Goal: Task Accomplishment & Management: Use online tool/utility

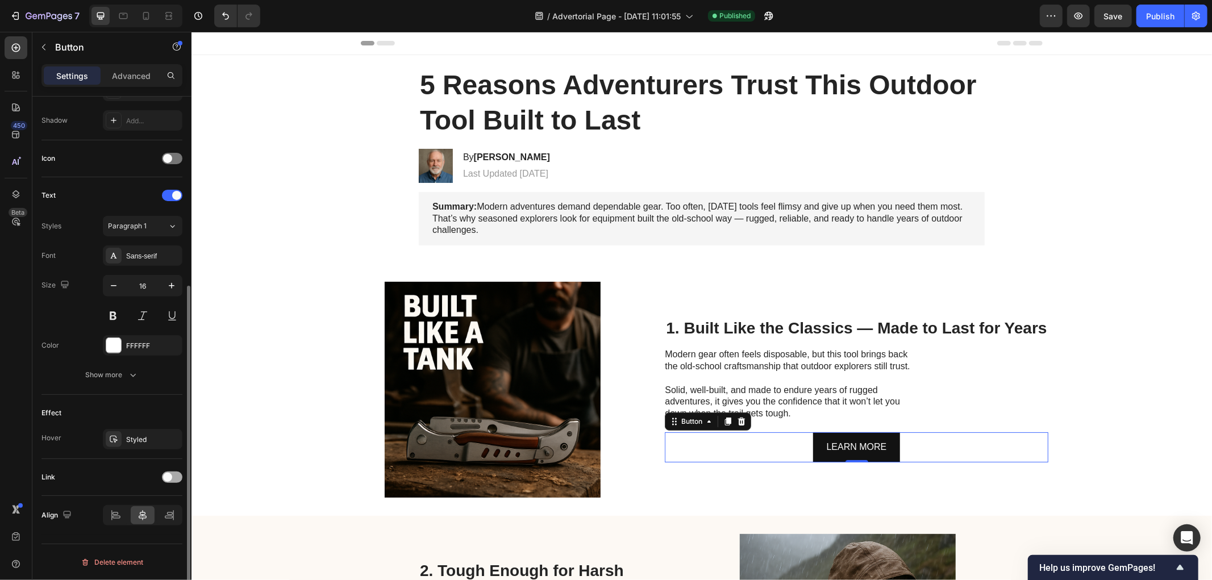
click at [170, 480] on span at bounding box center [167, 477] width 9 height 9
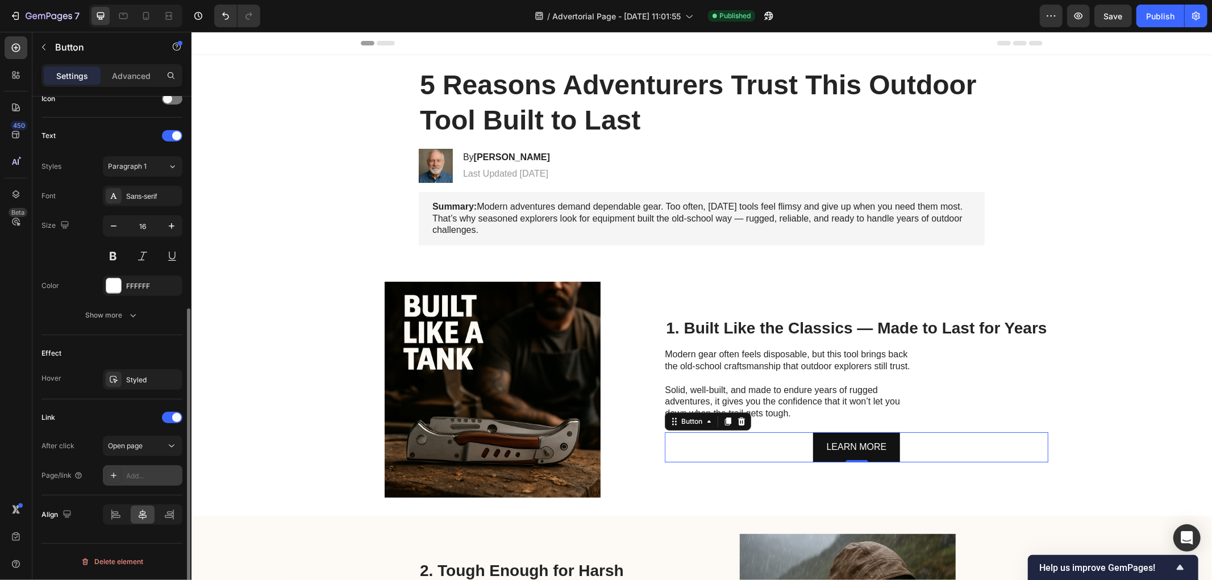
click at [138, 478] on div "Add..." at bounding box center [152, 476] width 53 height 10
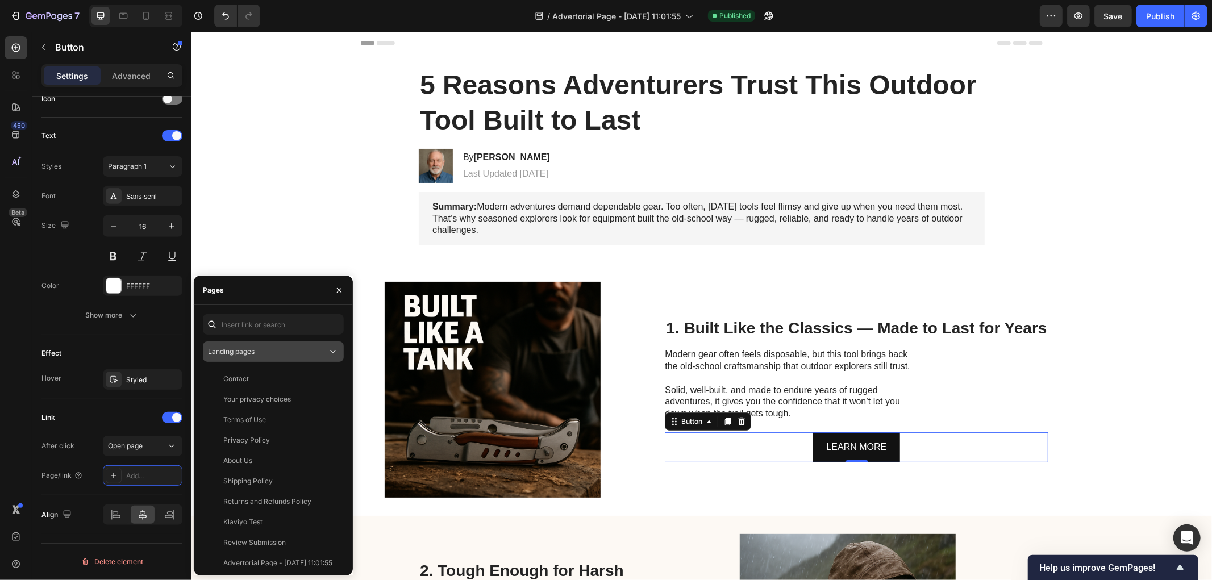
click at [255, 353] on span "Landing pages" at bounding box center [231, 351] width 47 height 9
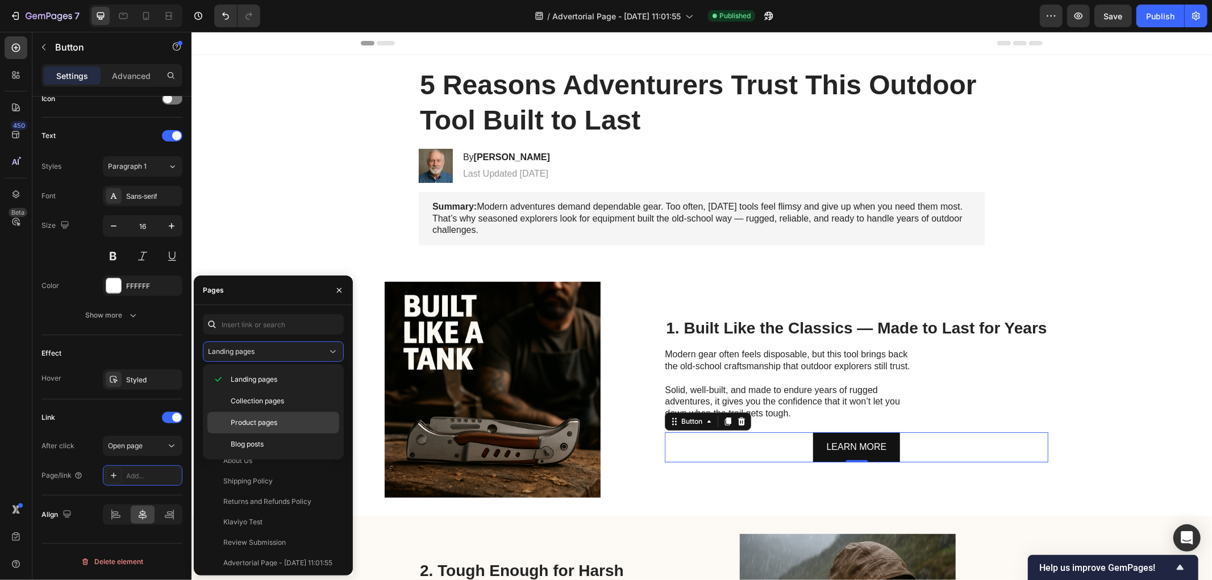
click at [263, 419] on span "Product pages" at bounding box center [254, 423] width 47 height 10
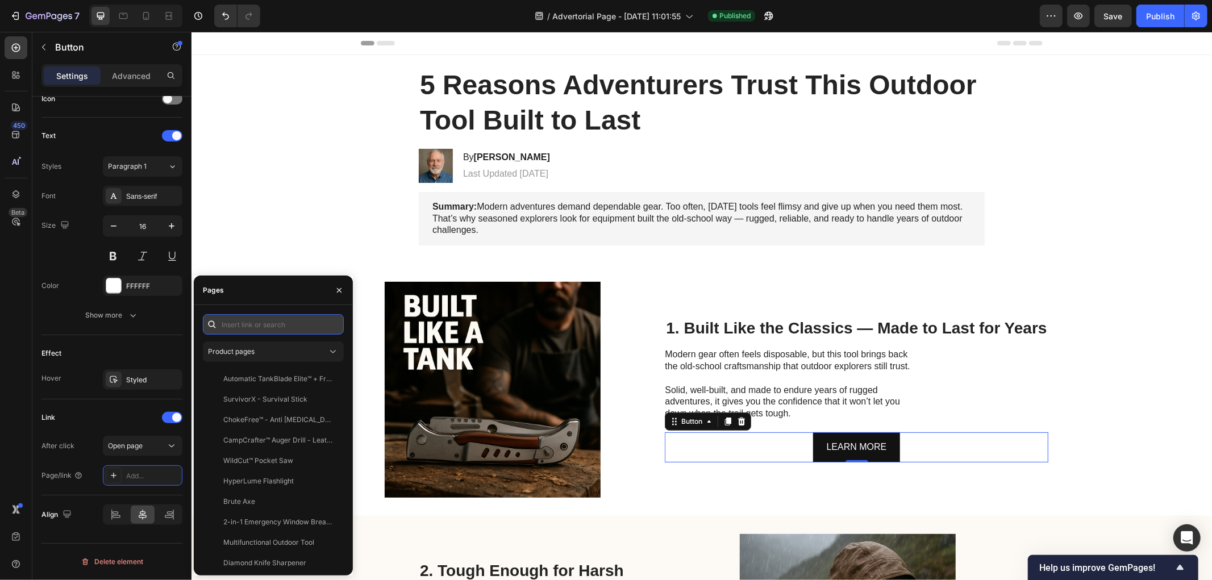
click at [247, 327] on input "text" at bounding box center [273, 324] width 141 height 20
click at [252, 327] on input "tankb" at bounding box center [273, 324] width 141 height 20
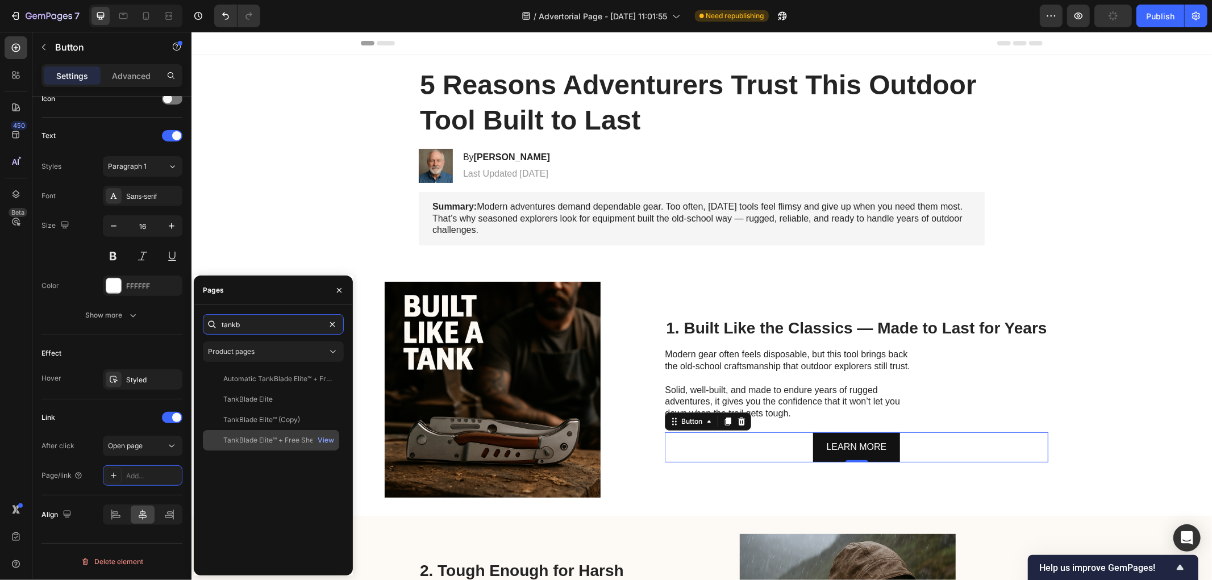
type input "tankb"
click at [277, 433] on div "TankBlade Elite™ + Free Sheath View" at bounding box center [271, 440] width 136 height 20
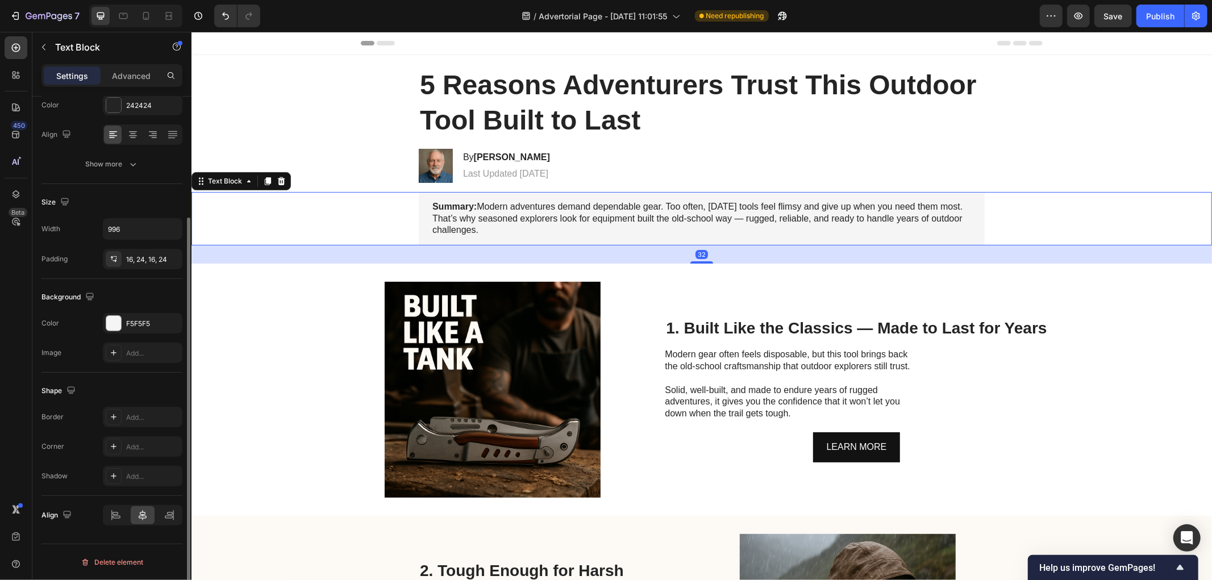
scroll to position [0, 0]
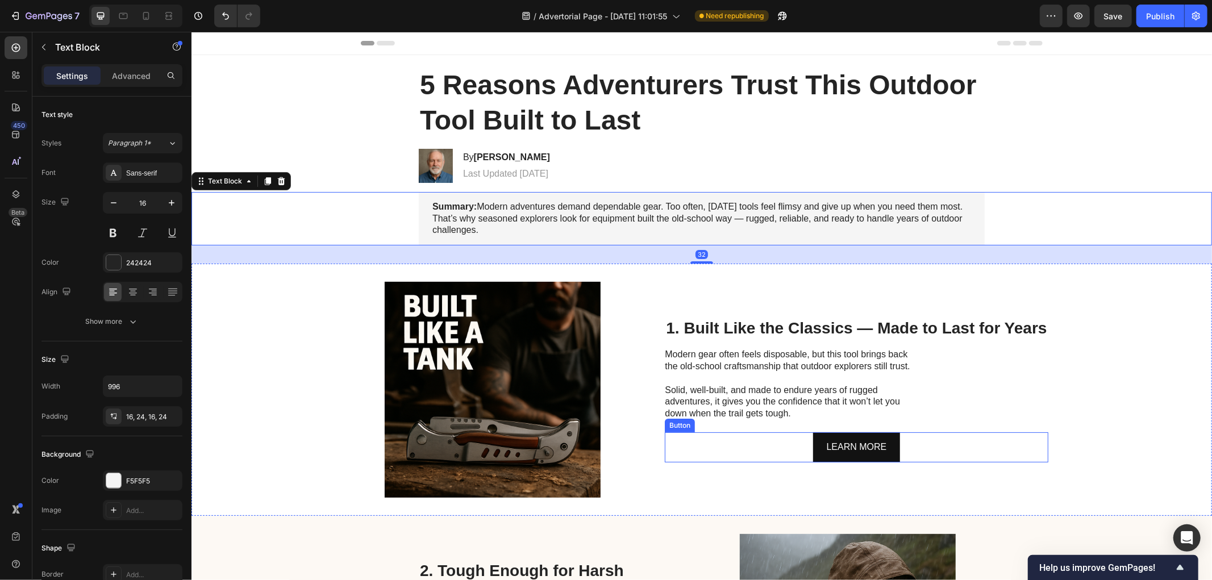
click at [771, 449] on div "LEARN MORE Button" at bounding box center [855, 447] width 383 height 30
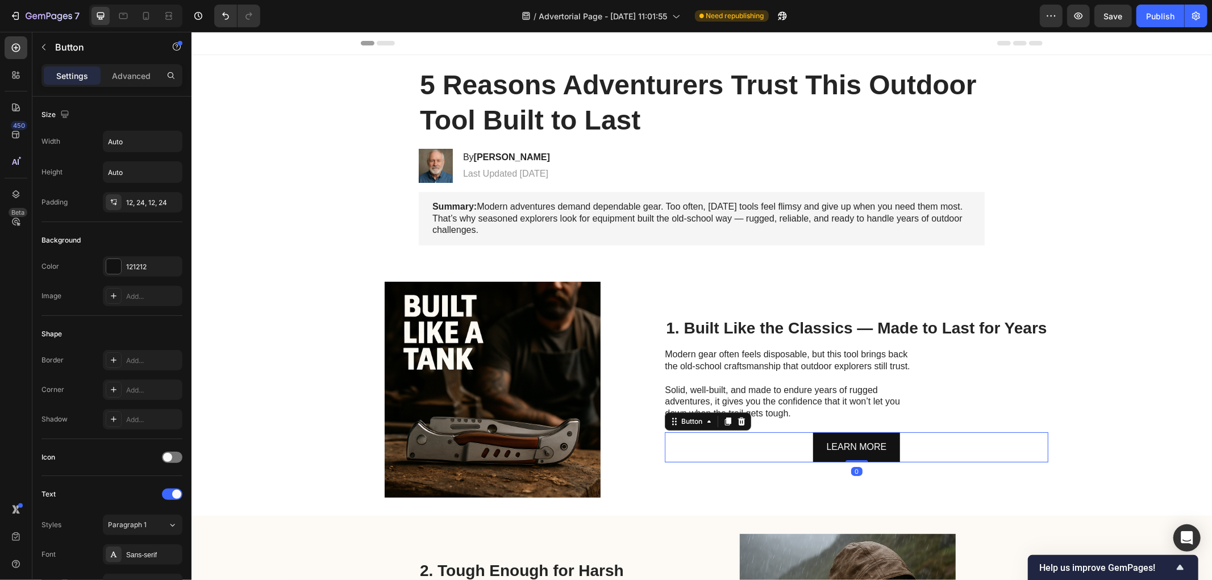
click at [797, 451] on div "LEARN MORE Button 0" at bounding box center [855, 447] width 383 height 30
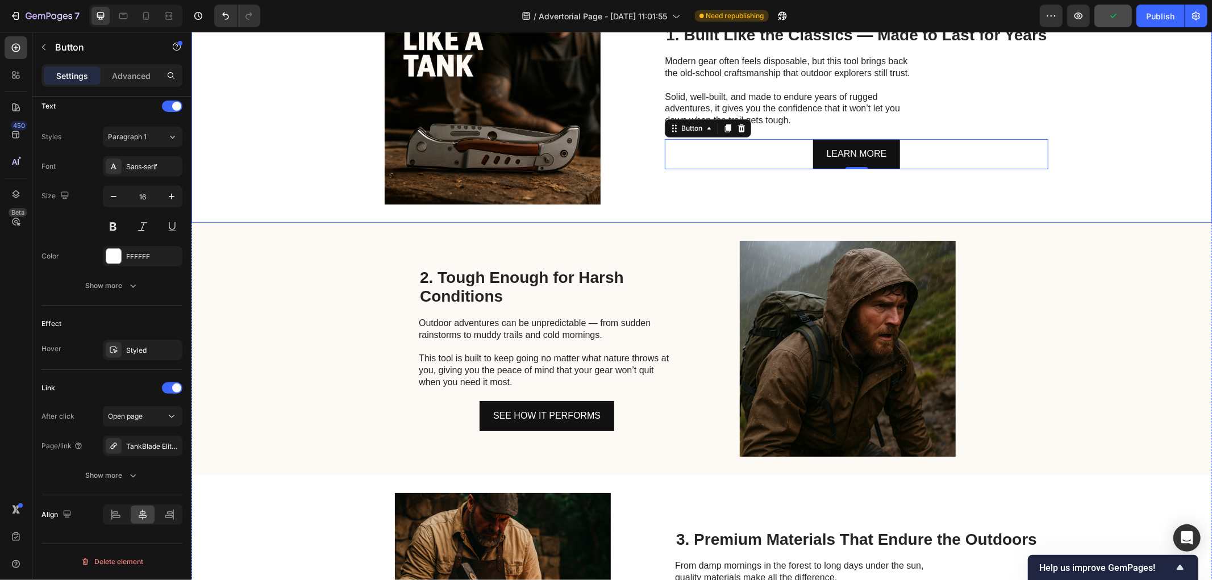
scroll to position [294, 0]
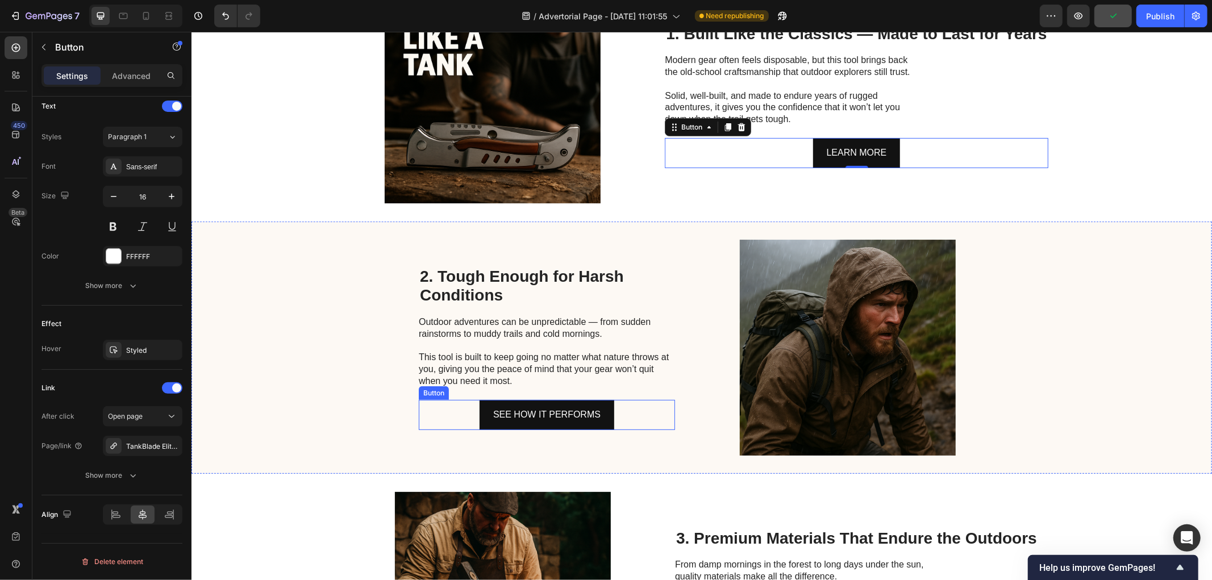
click at [649, 414] on div "SEE HOW IT PERFORMS Button" at bounding box center [546, 414] width 256 height 30
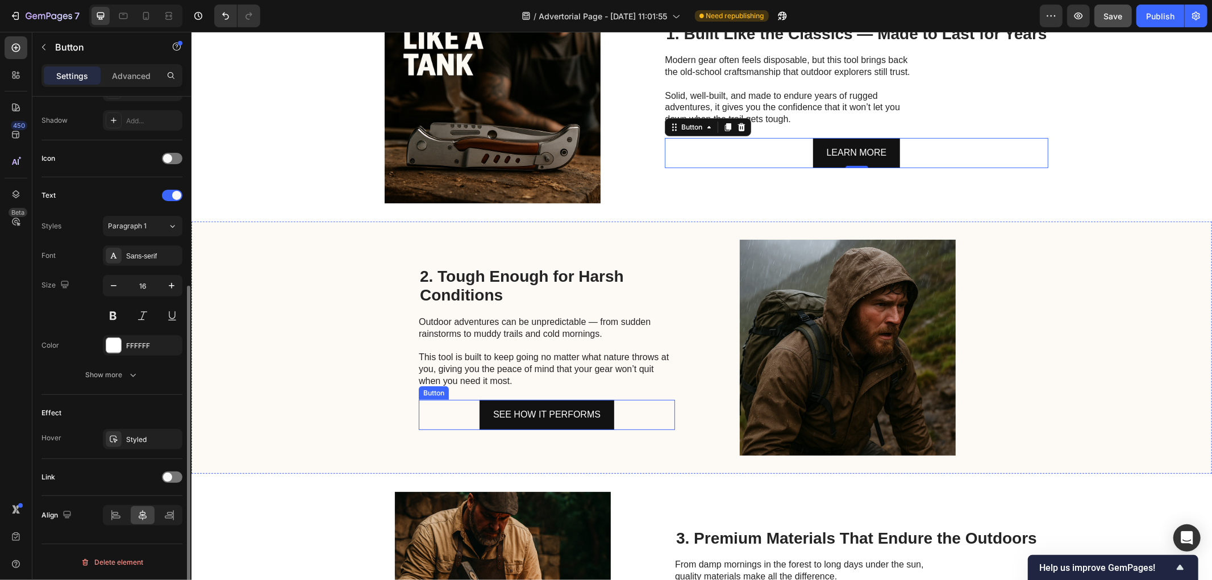
scroll to position [299, 0]
click at [181, 473] on div at bounding box center [172, 477] width 20 height 9
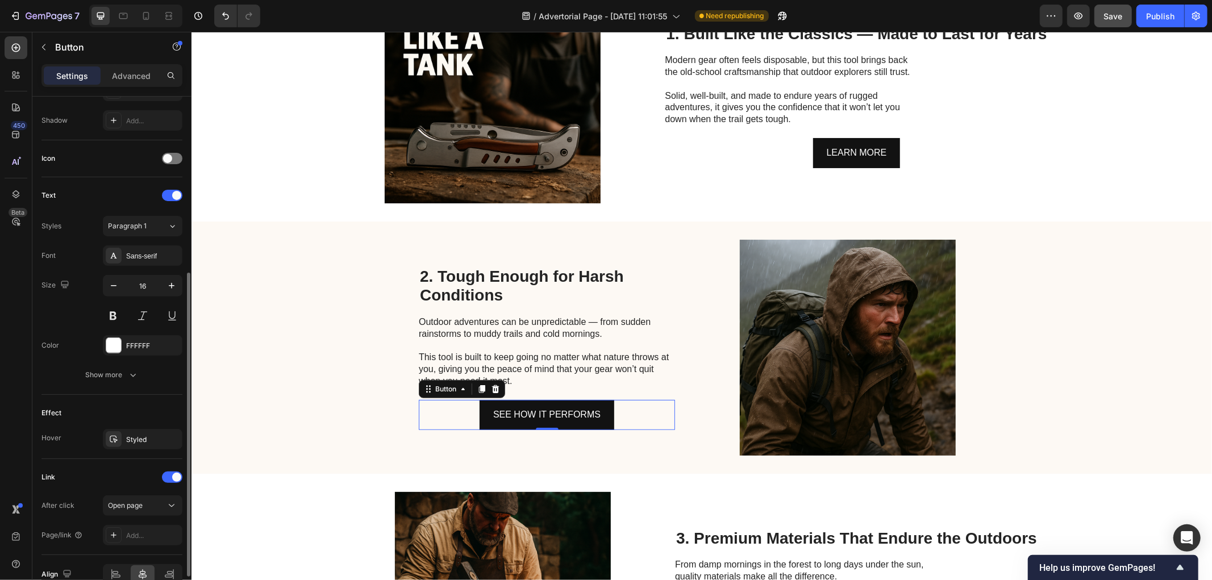
scroll to position [358, 0]
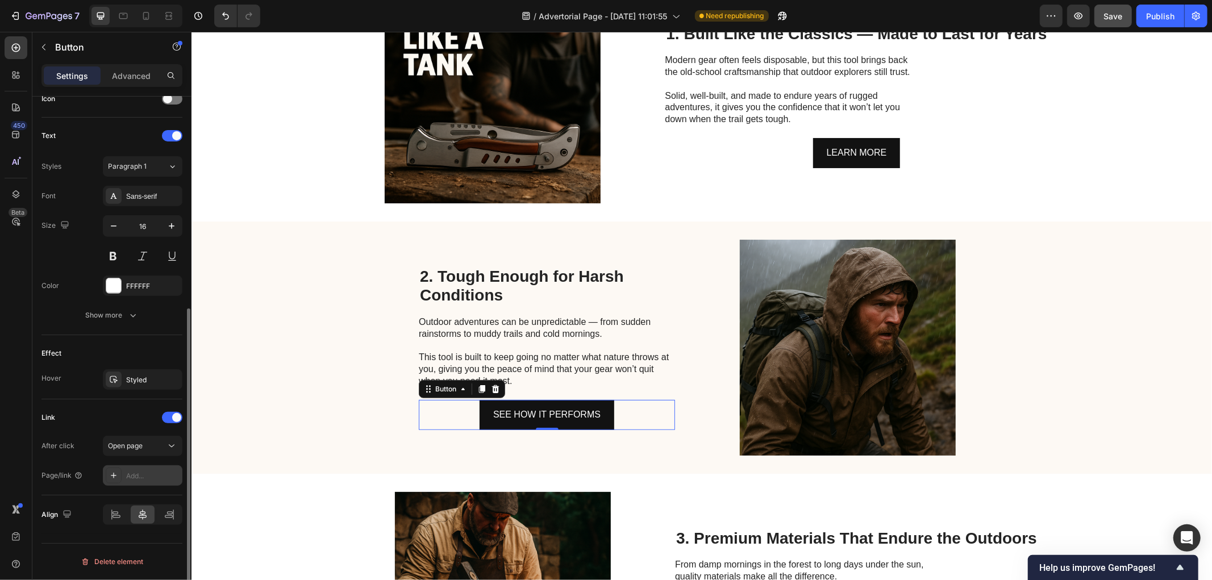
click at [141, 478] on div "Add..." at bounding box center [152, 476] width 53 height 10
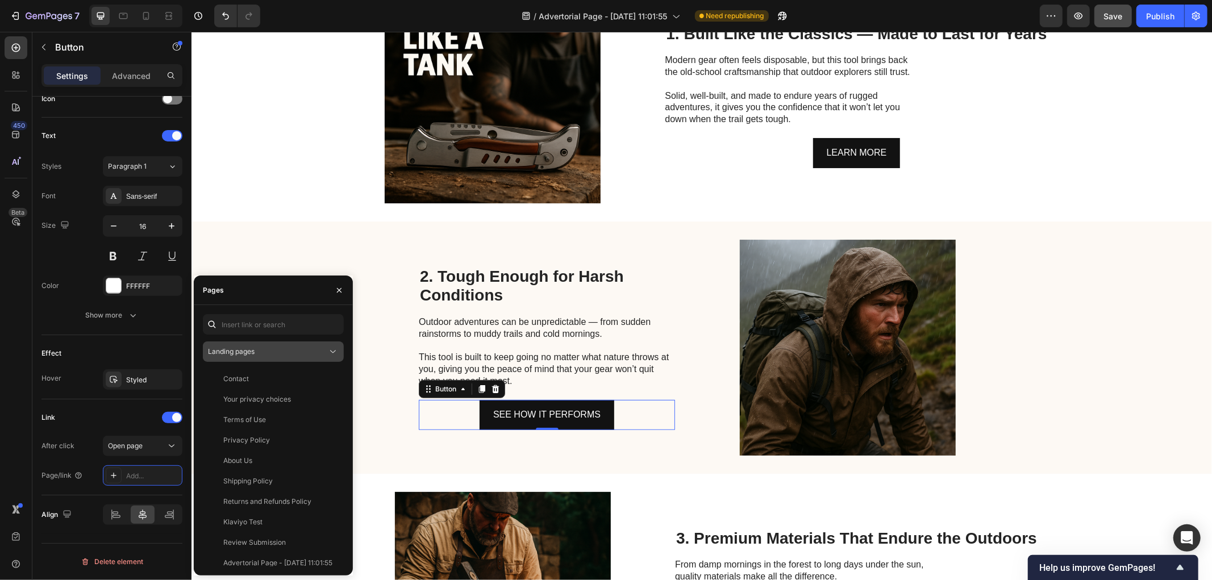
click at [257, 349] on div "Landing pages" at bounding box center [267, 352] width 119 height 10
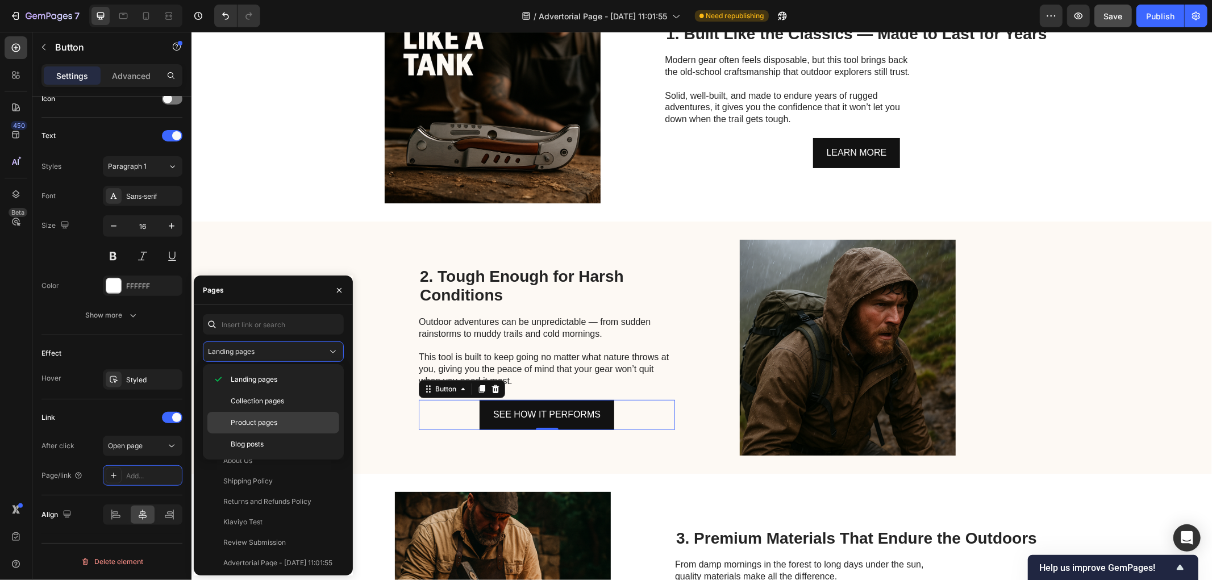
click at [256, 418] on span "Product pages" at bounding box center [254, 423] width 47 height 10
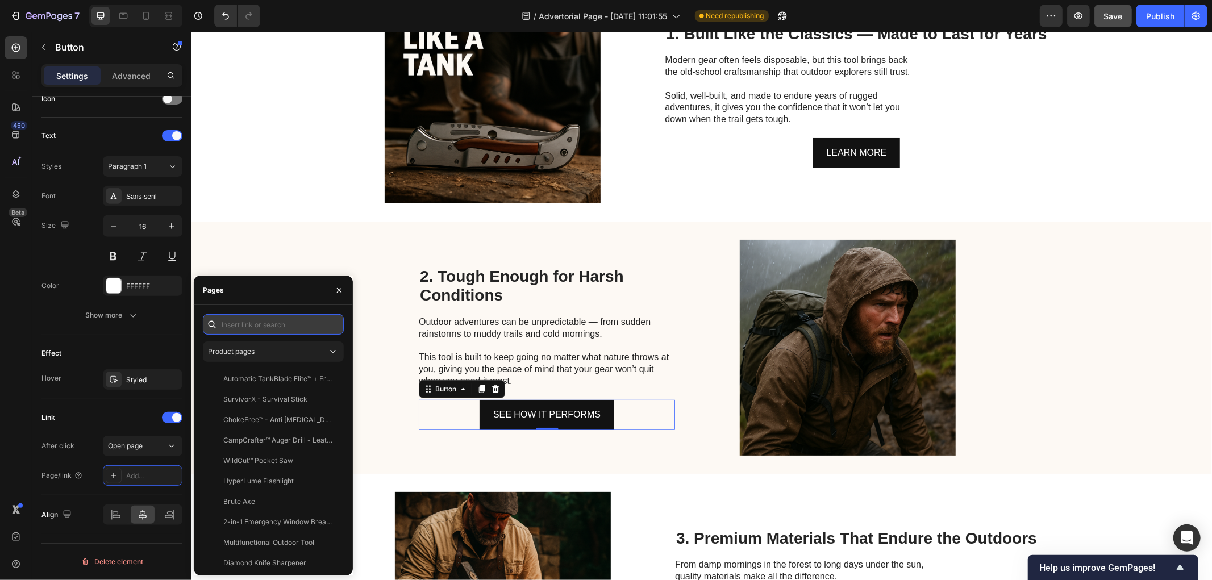
click at [253, 324] on input "text" at bounding box center [273, 324] width 141 height 20
paste input "tankb"
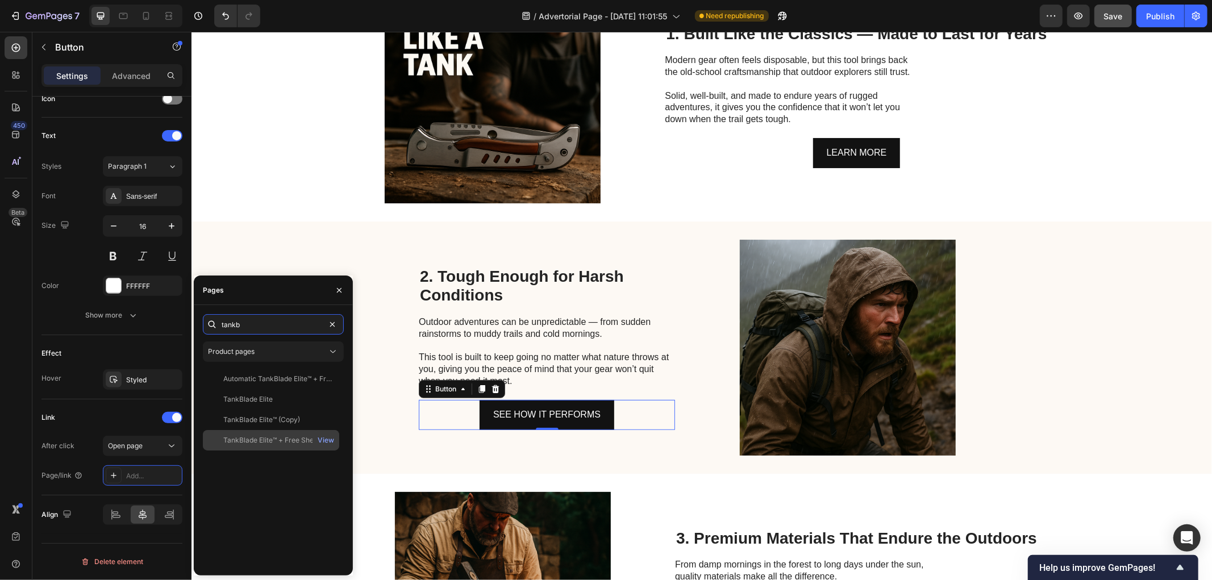
type input "tankb"
click at [265, 438] on div "TankBlade Elite™ + Free Sheath" at bounding box center [273, 440] width 101 height 10
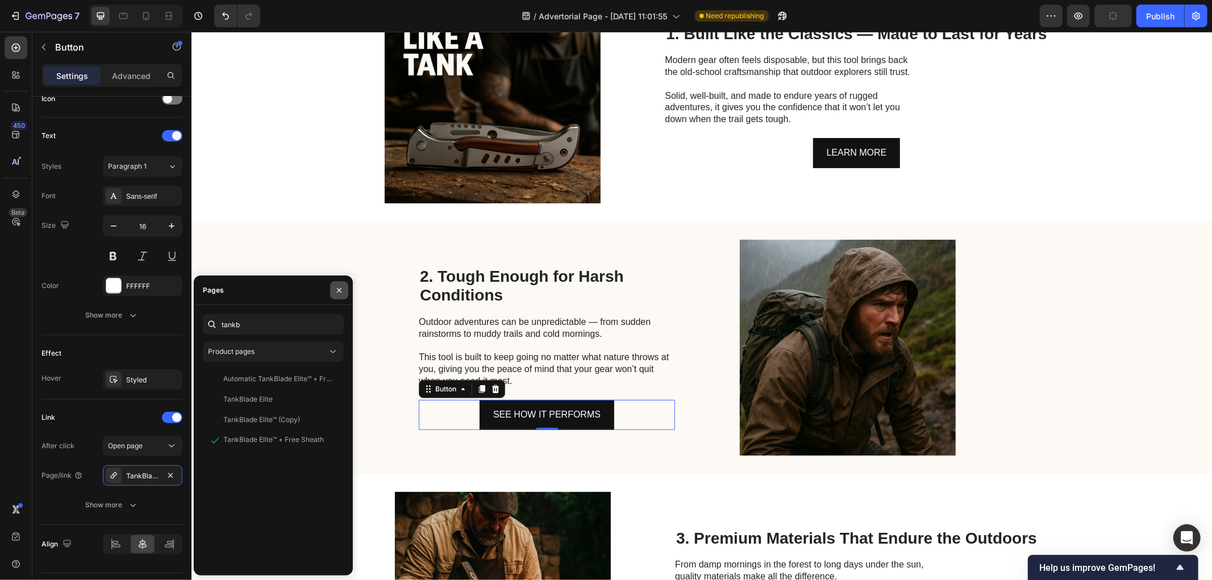
click at [337, 292] on icon "button" at bounding box center [339, 290] width 9 height 9
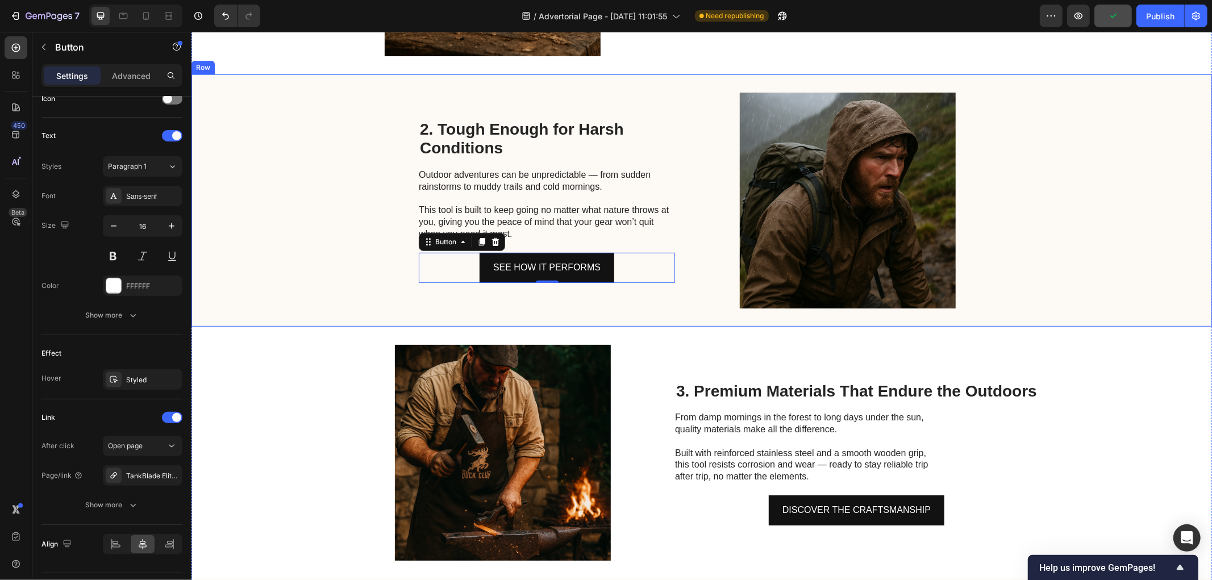
scroll to position [589, 0]
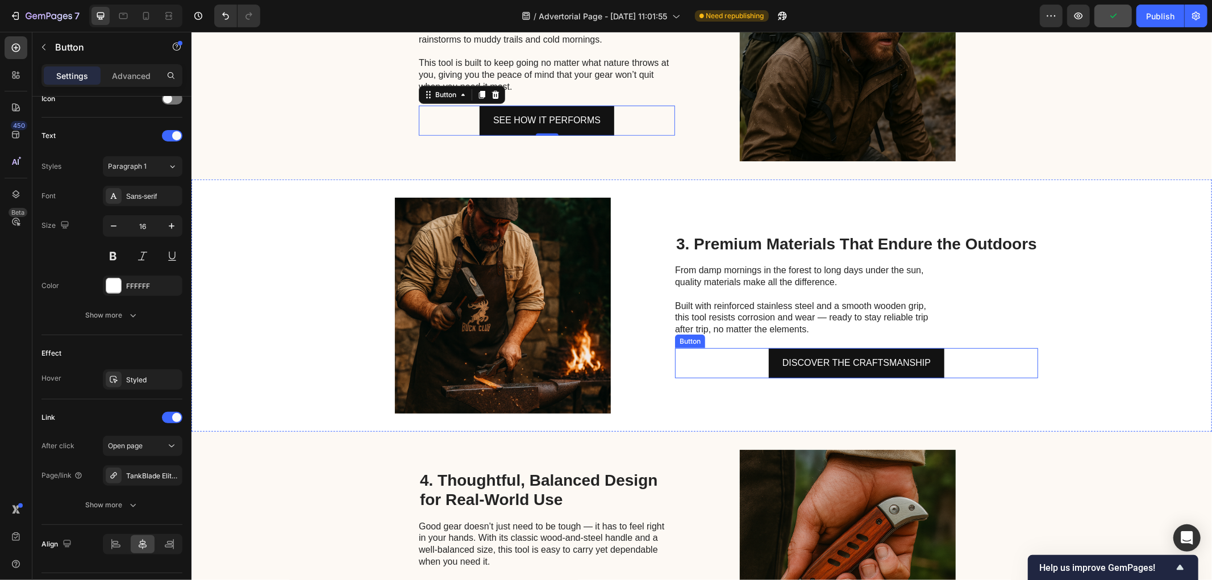
click at [996, 356] on div "DISCOVER THE CRAFTSMANSHIP Button" at bounding box center [855, 363] width 363 height 30
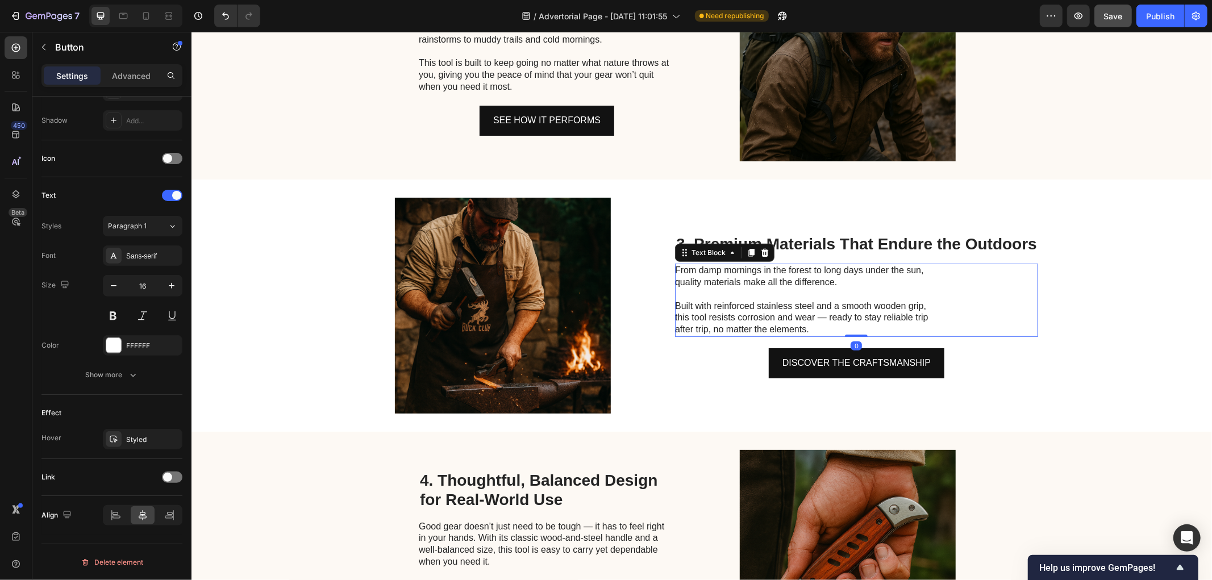
click at [990, 327] on div "From damp mornings in the forest to long days under the sun, quality materials …" at bounding box center [855, 299] width 363 height 73
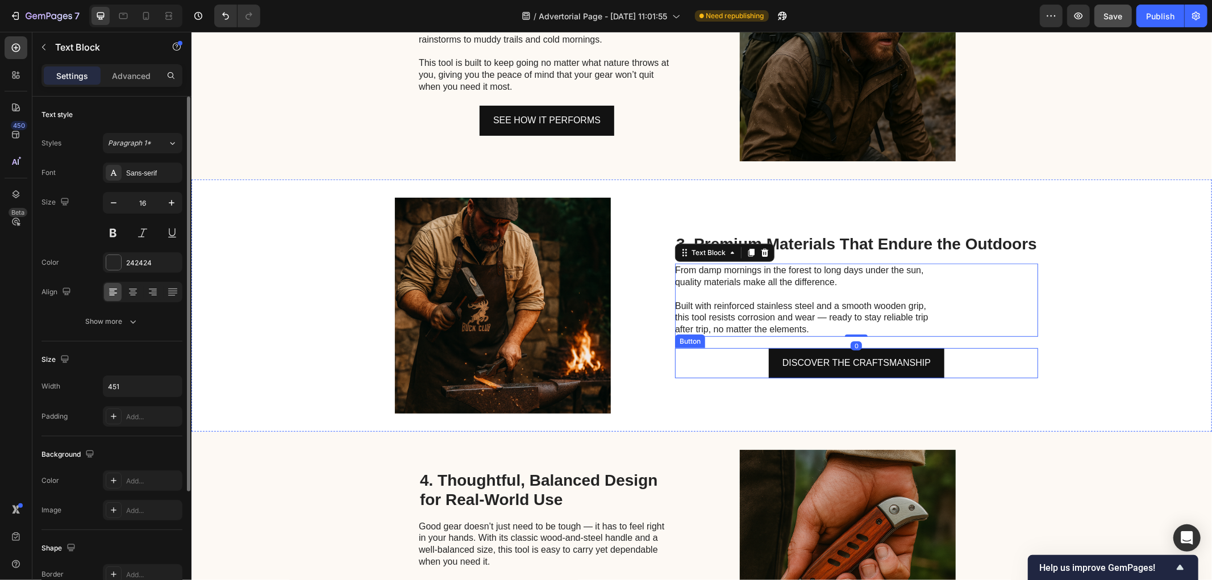
click at [969, 358] on div "DISCOVER THE CRAFTSMANSHIP Button" at bounding box center [855, 363] width 363 height 30
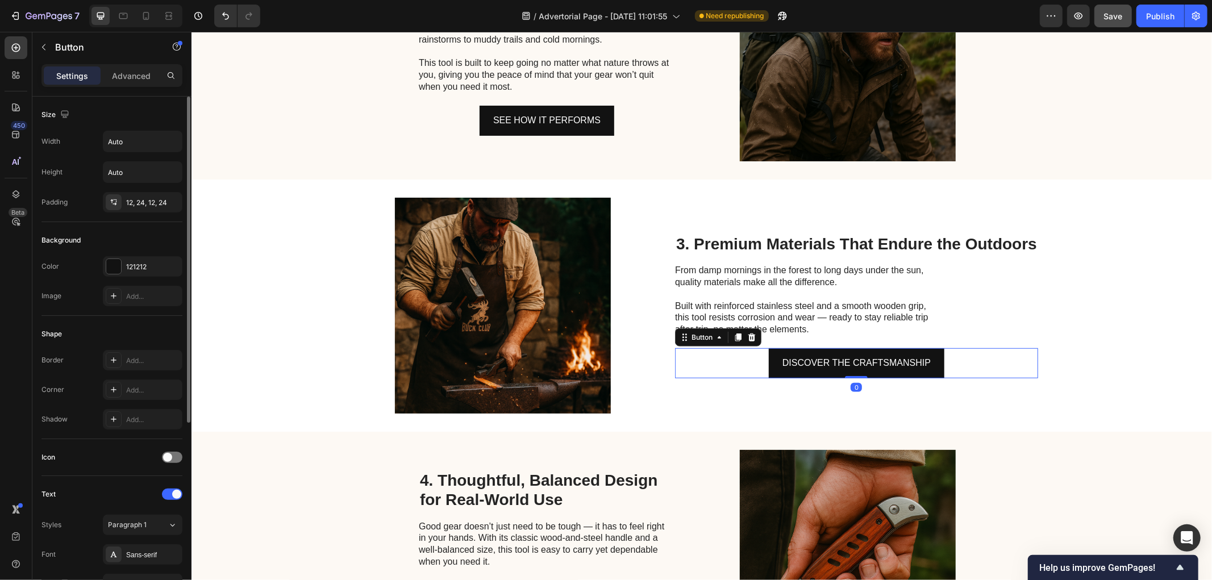
scroll to position [294, 0]
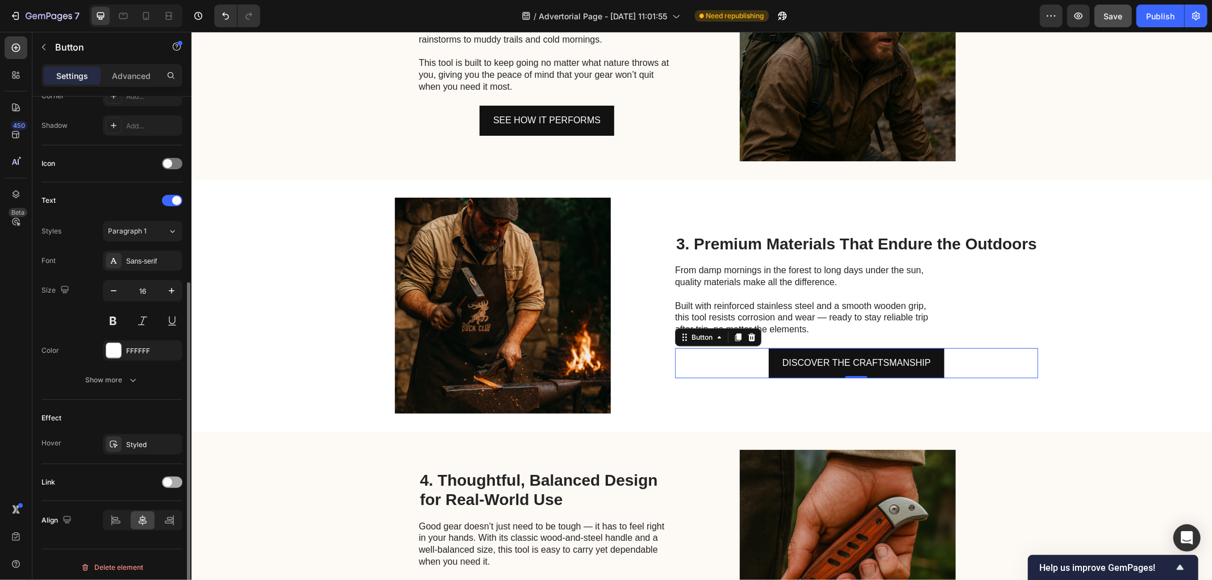
click at [168, 484] on span at bounding box center [167, 482] width 9 height 9
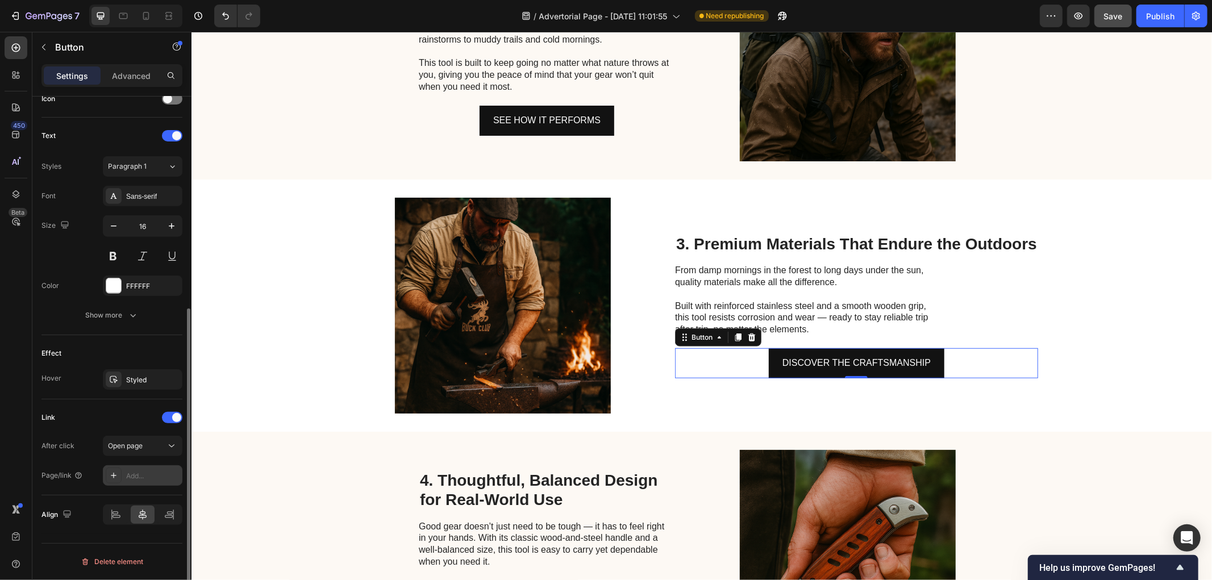
click at [131, 476] on div "Add..." at bounding box center [152, 476] width 53 height 10
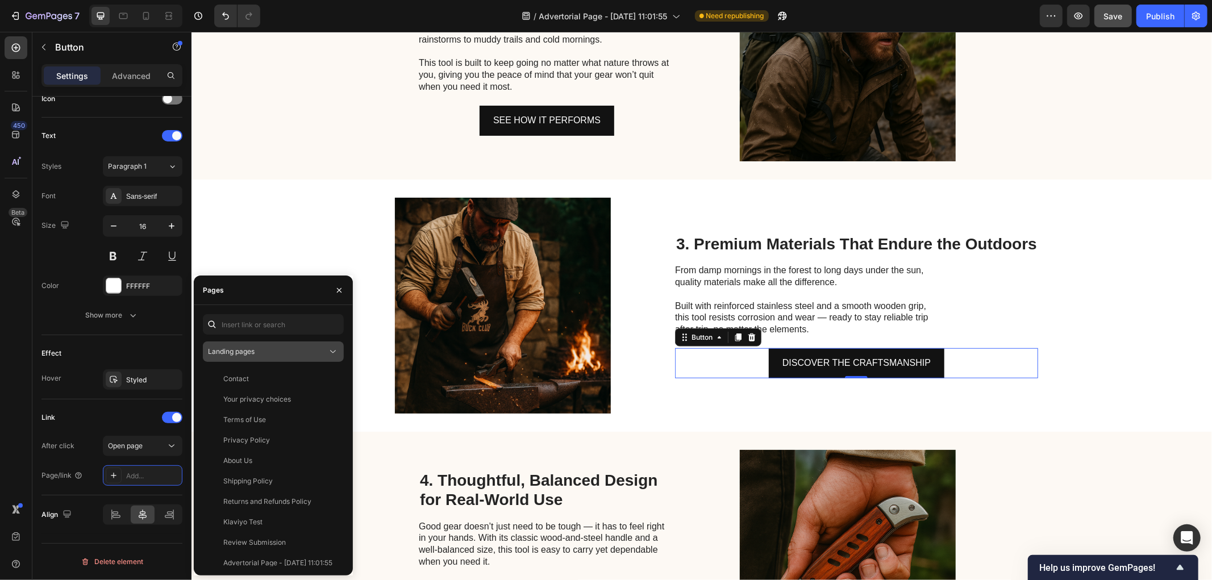
click at [247, 350] on span "Landing pages" at bounding box center [231, 351] width 47 height 9
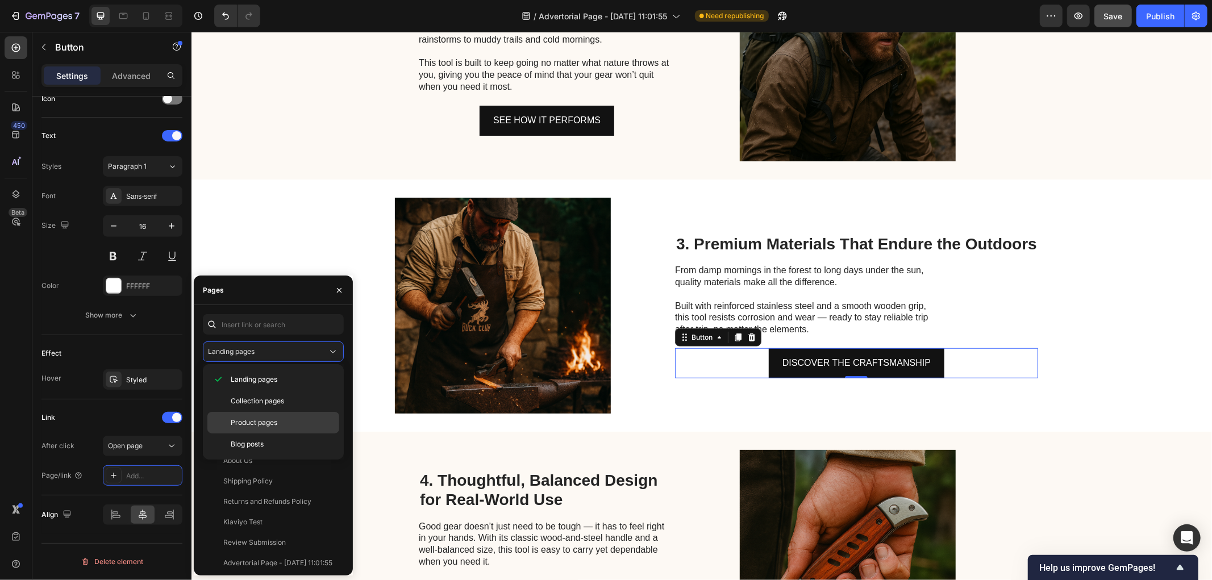
click at [249, 428] on span "Product pages" at bounding box center [254, 423] width 47 height 10
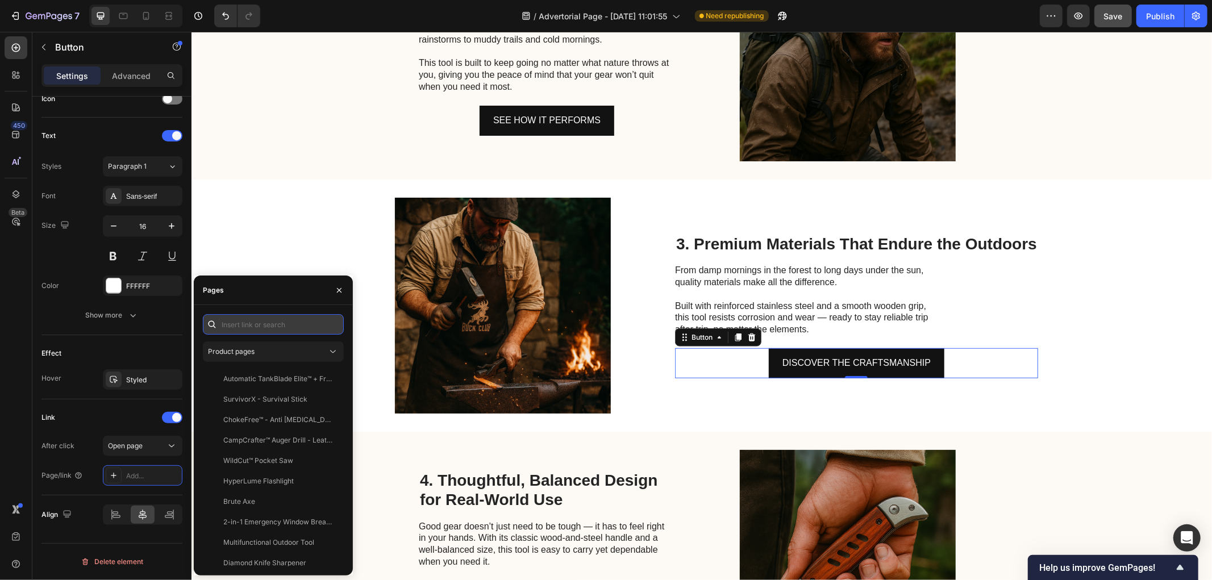
click at [241, 323] on input "text" at bounding box center [273, 324] width 141 height 20
paste input "tankb"
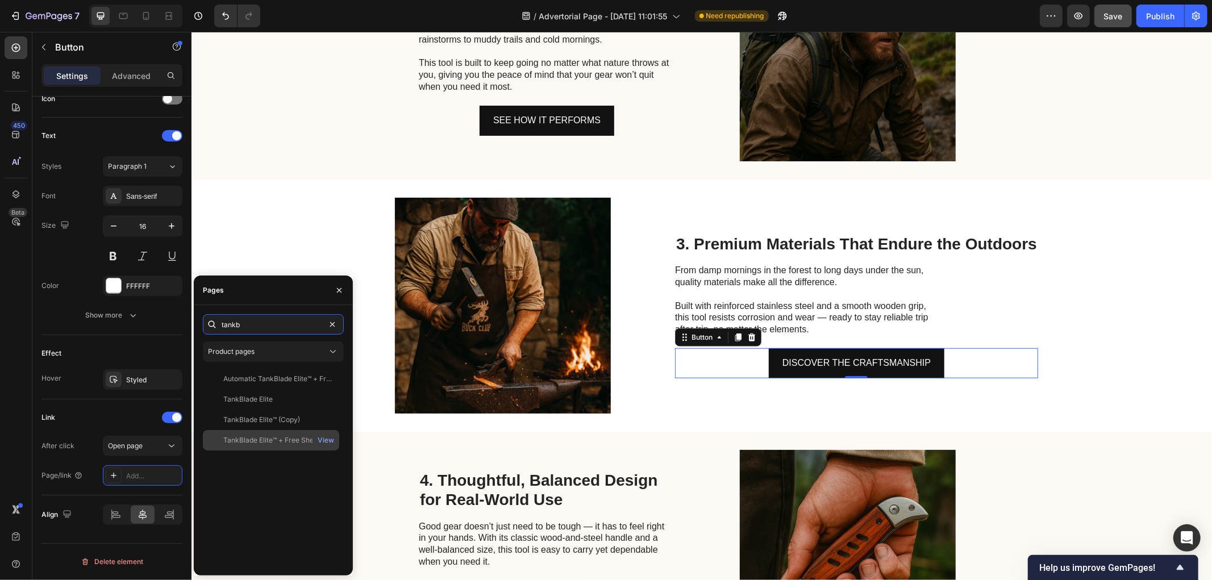
type input "tankb"
click at [271, 438] on div "TankBlade Elite™ + Free Sheath" at bounding box center [273, 440] width 101 height 10
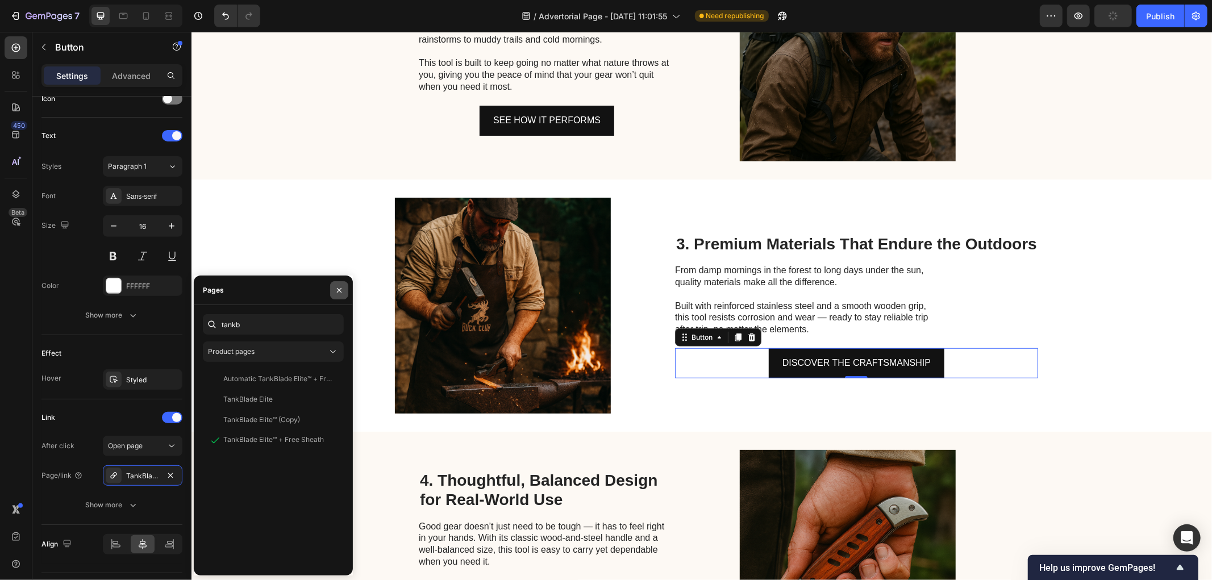
click at [337, 291] on icon "button" at bounding box center [339, 290] width 9 height 9
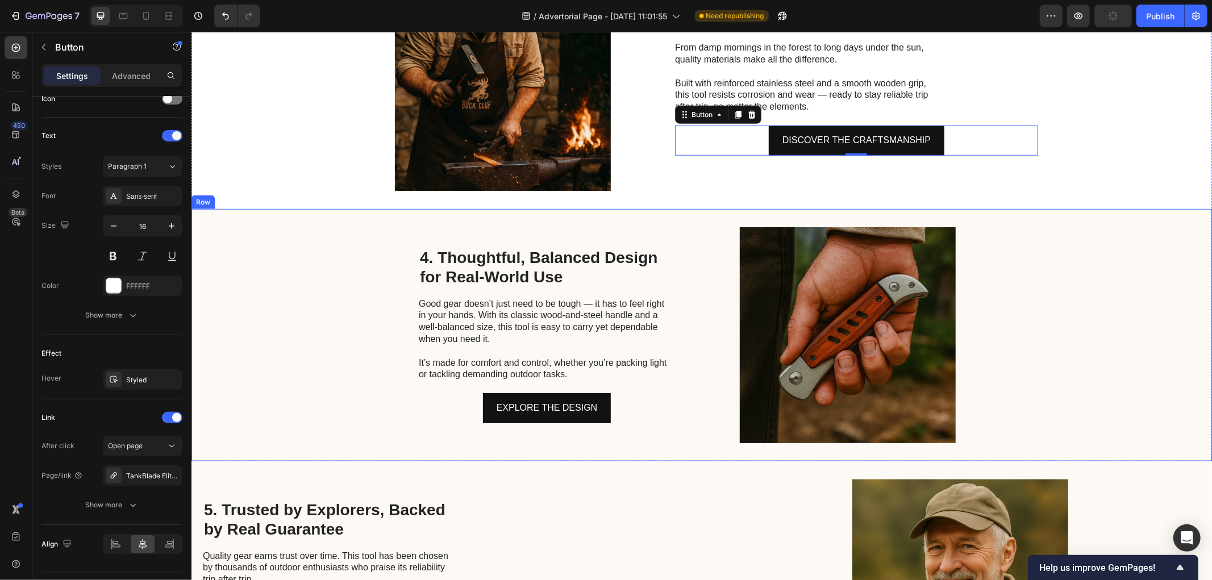
scroll to position [883, 0]
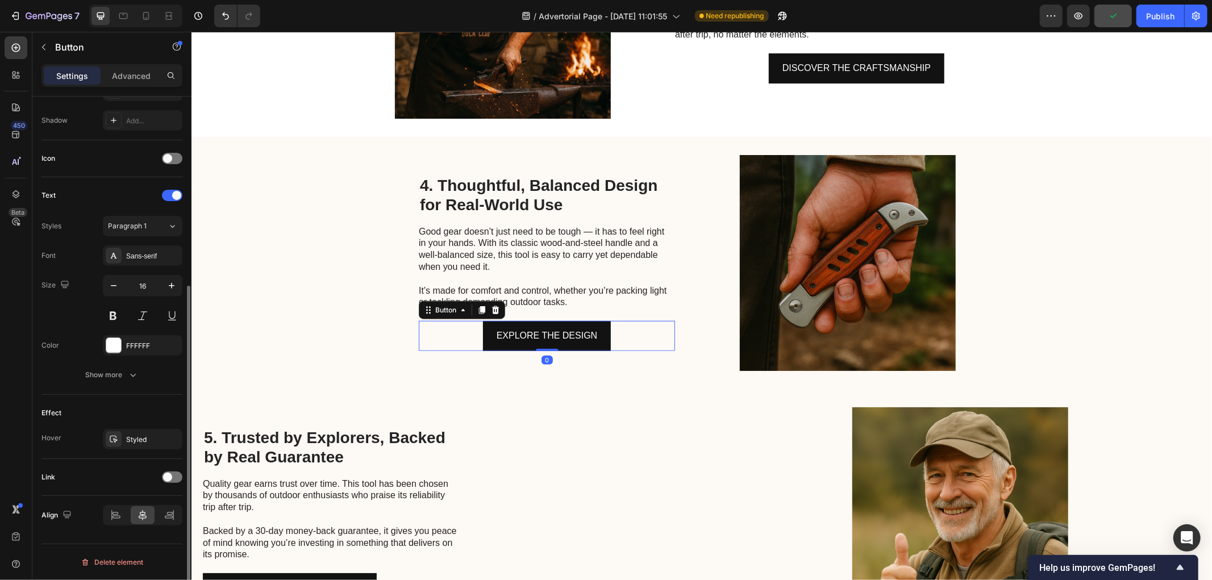
click at [626, 341] on div "EXPLORE THE DESIGN Button 0" at bounding box center [546, 335] width 256 height 30
click at [175, 476] on div at bounding box center [172, 477] width 20 height 11
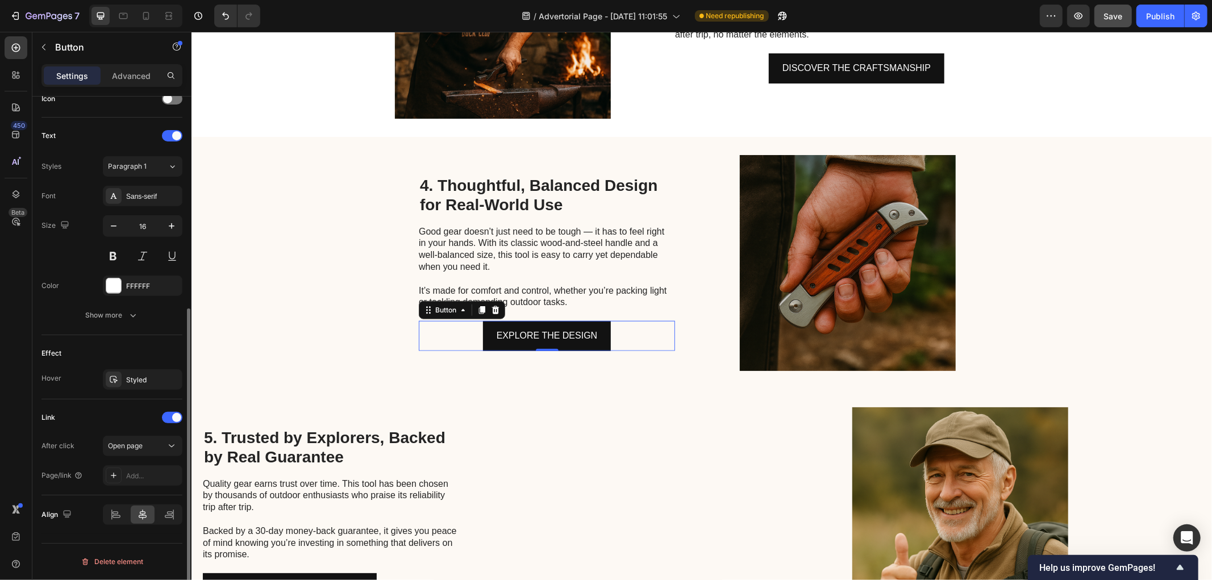
click at [145, 481] on div "Add..." at bounding box center [143, 475] width 80 height 20
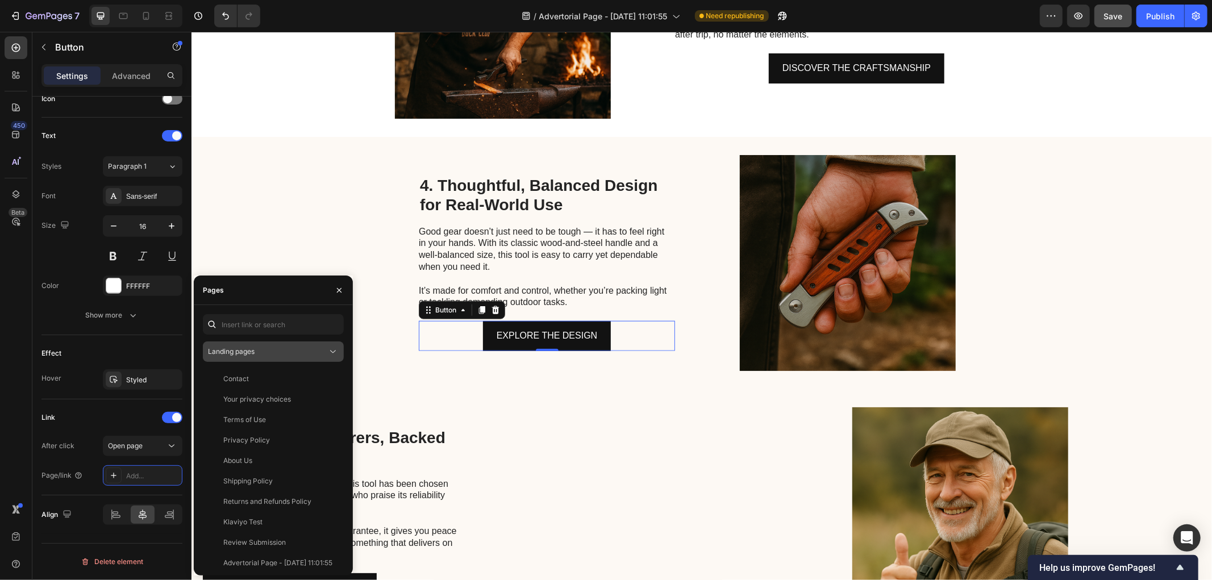
click at [239, 349] on span "Landing pages" at bounding box center [231, 351] width 47 height 9
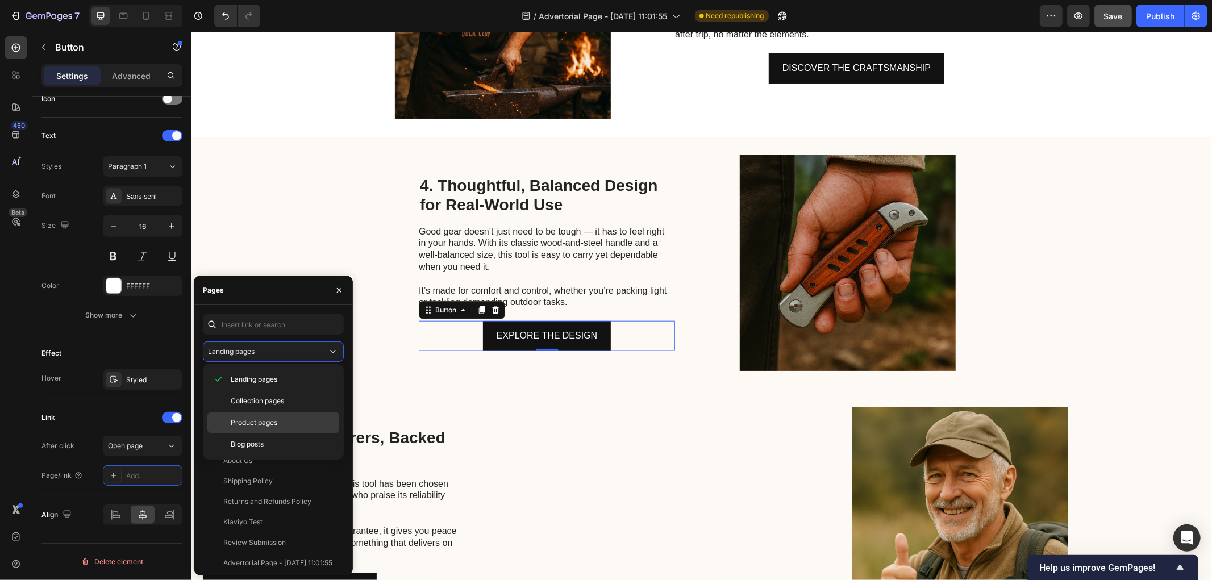
click at [243, 418] on span "Product pages" at bounding box center [254, 423] width 47 height 10
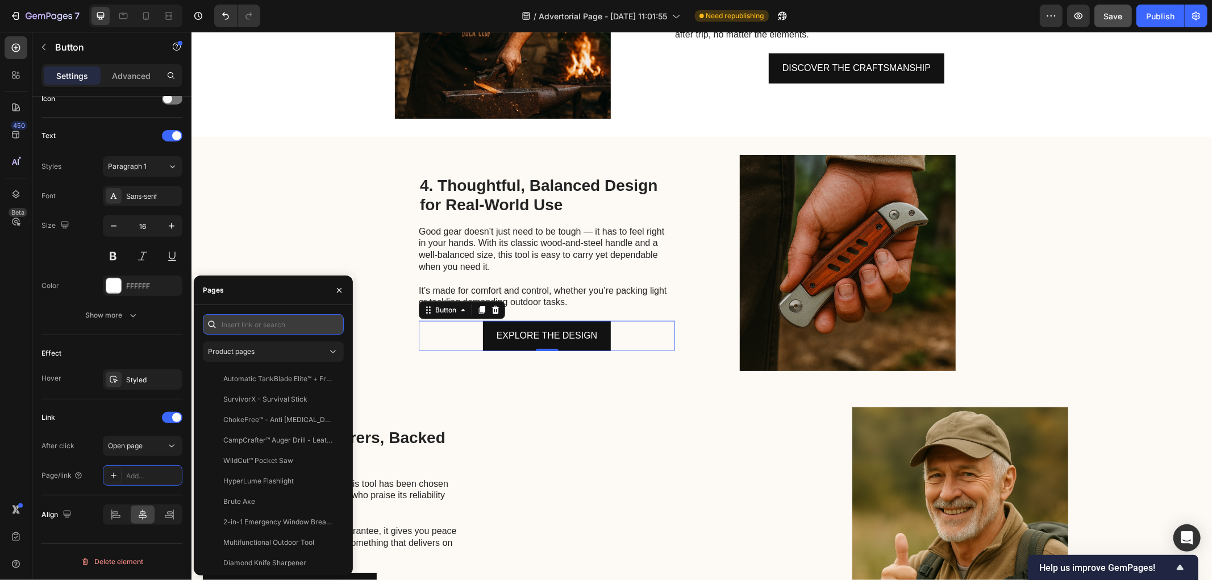
click at [236, 320] on input "text" at bounding box center [273, 324] width 141 height 20
paste input "tankb"
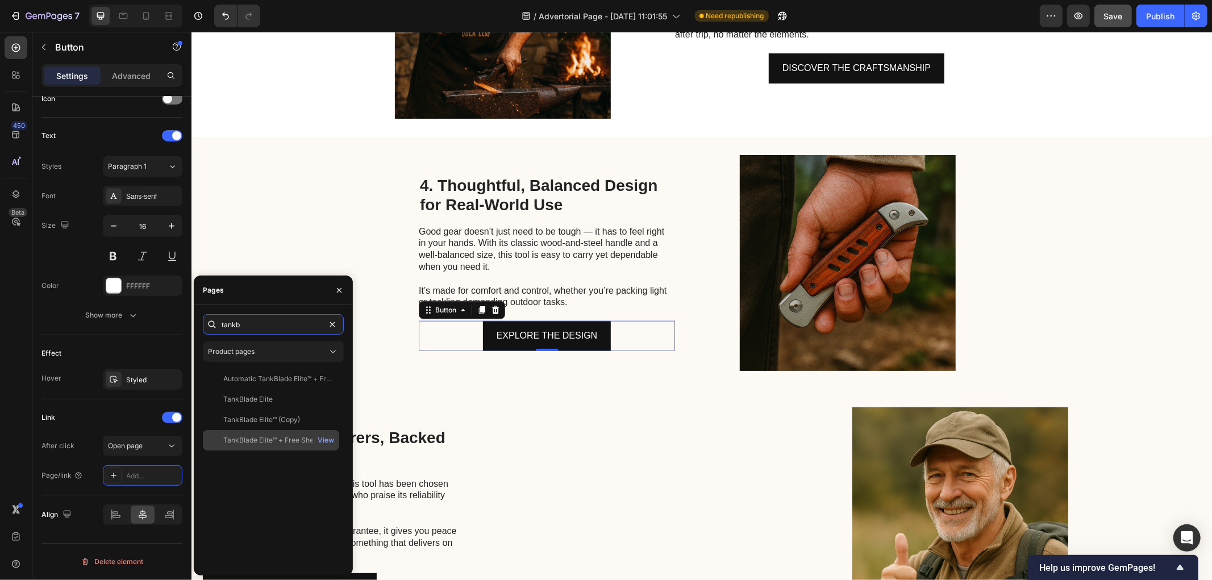
type input "tankb"
click at [269, 438] on div "TankBlade Elite™ + Free Sheath" at bounding box center [273, 440] width 101 height 10
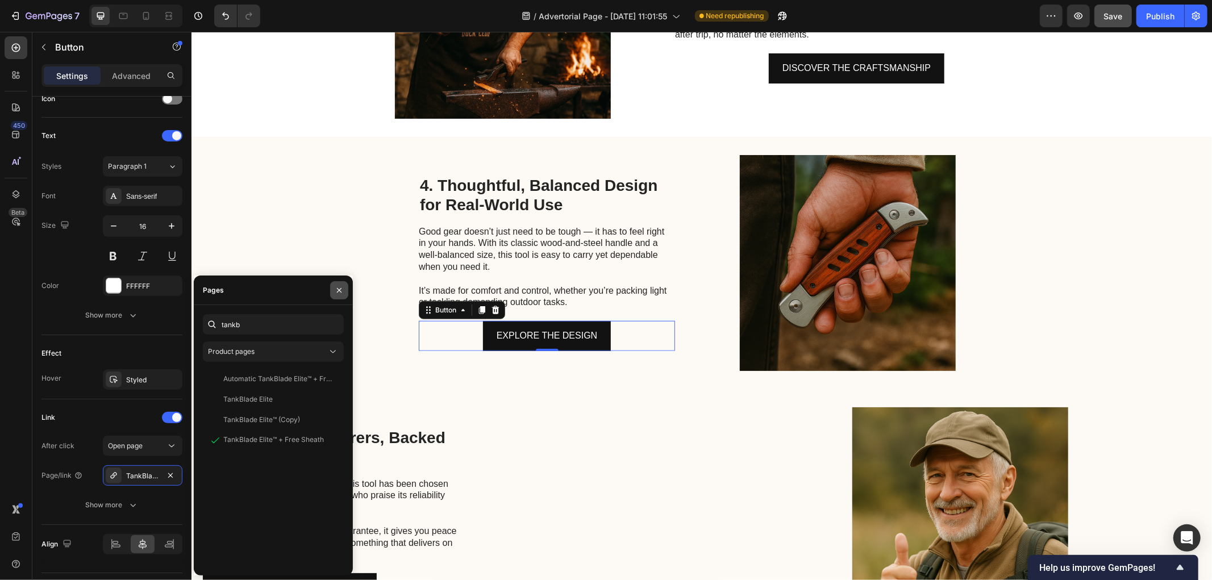
click at [341, 290] on icon "button" at bounding box center [339, 290] width 9 height 9
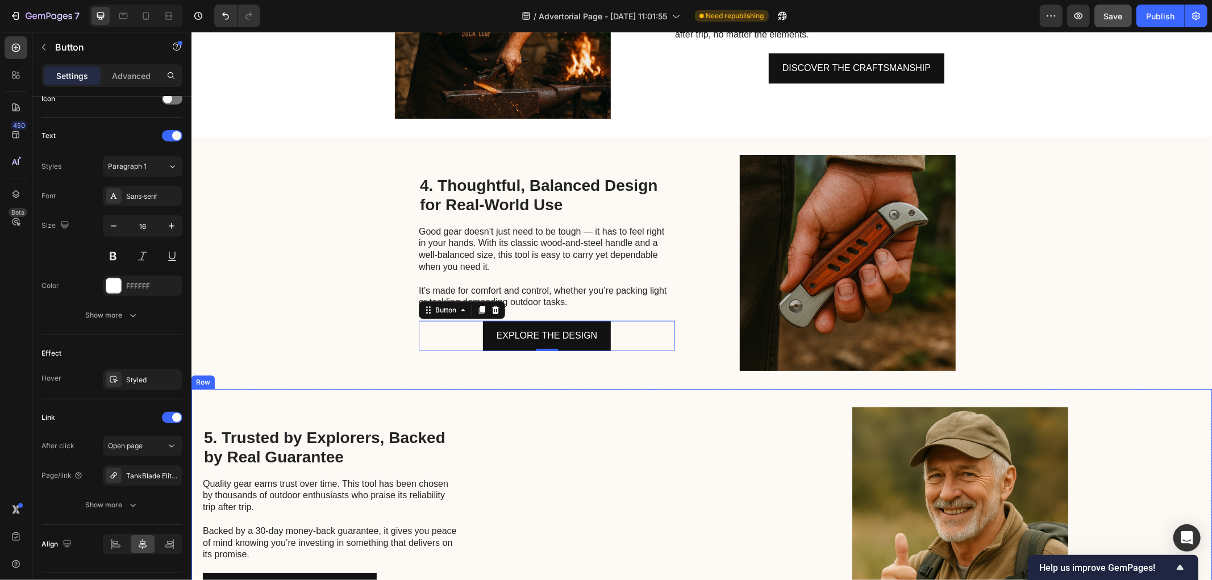
scroll to position [1031, 0]
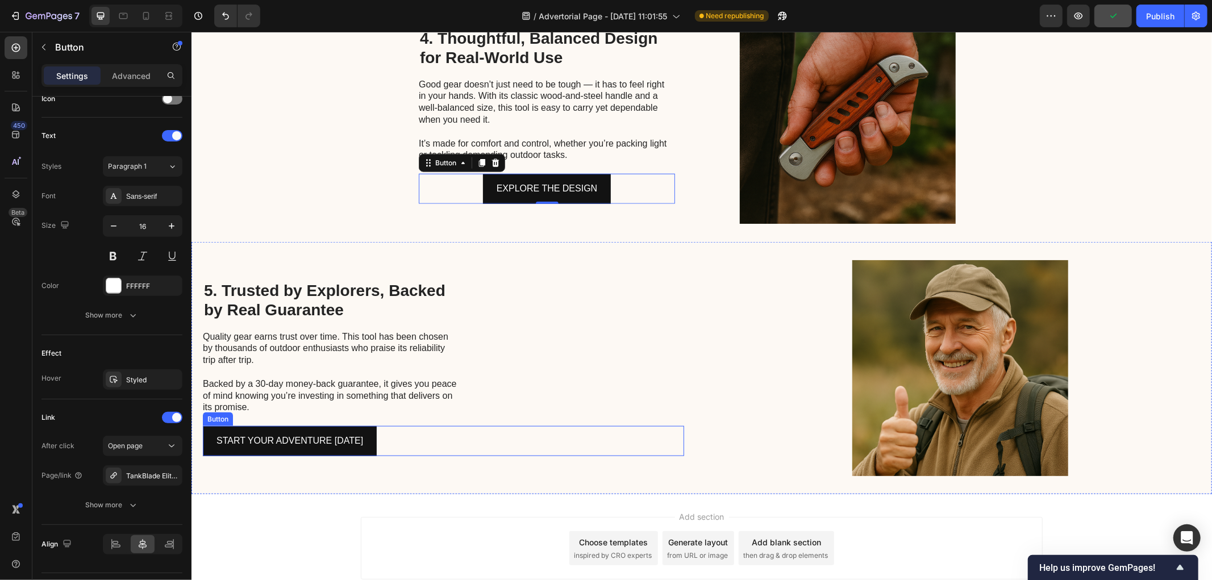
click at [413, 438] on div "START YOUR ADVENTURE [DATE] Button" at bounding box center [442, 441] width 481 height 30
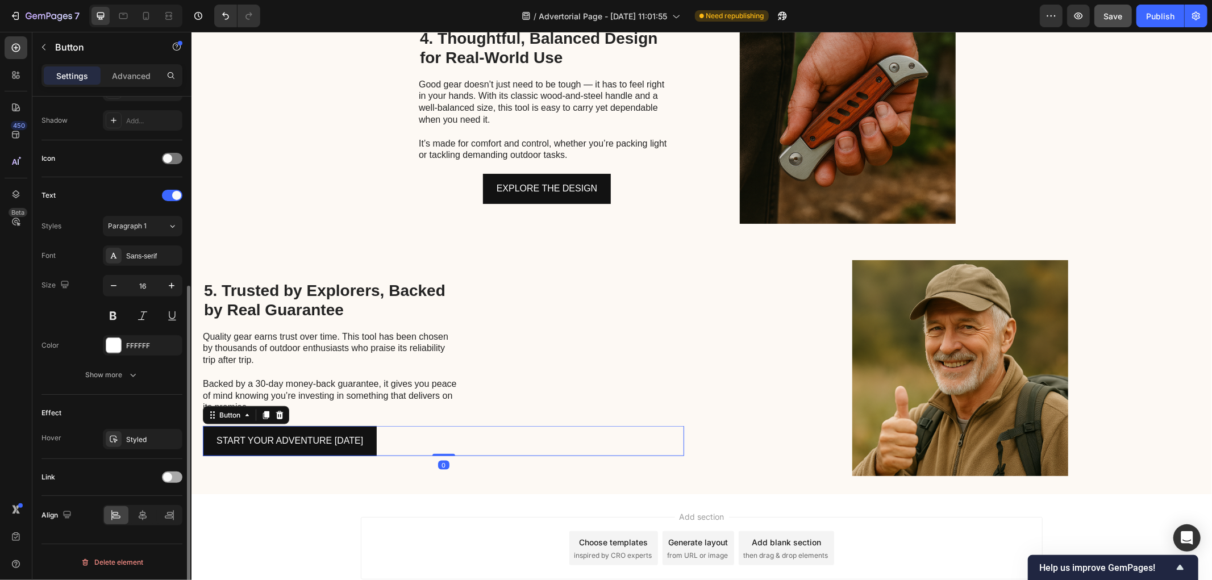
click at [177, 478] on div at bounding box center [172, 477] width 20 height 11
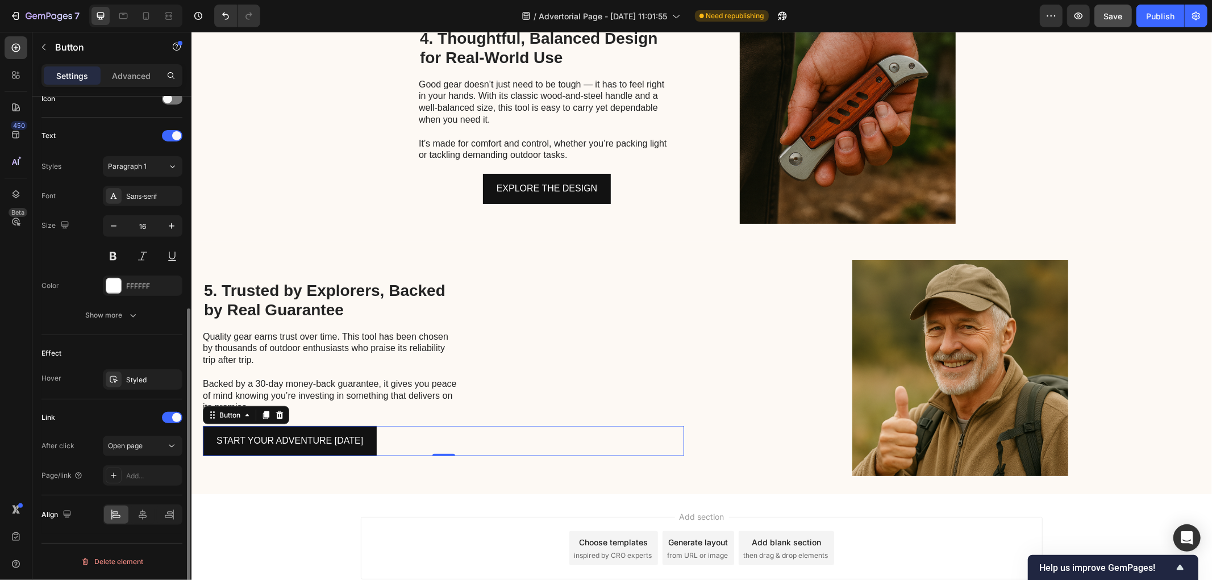
click at [143, 472] on div "Add..." at bounding box center [152, 476] width 53 height 10
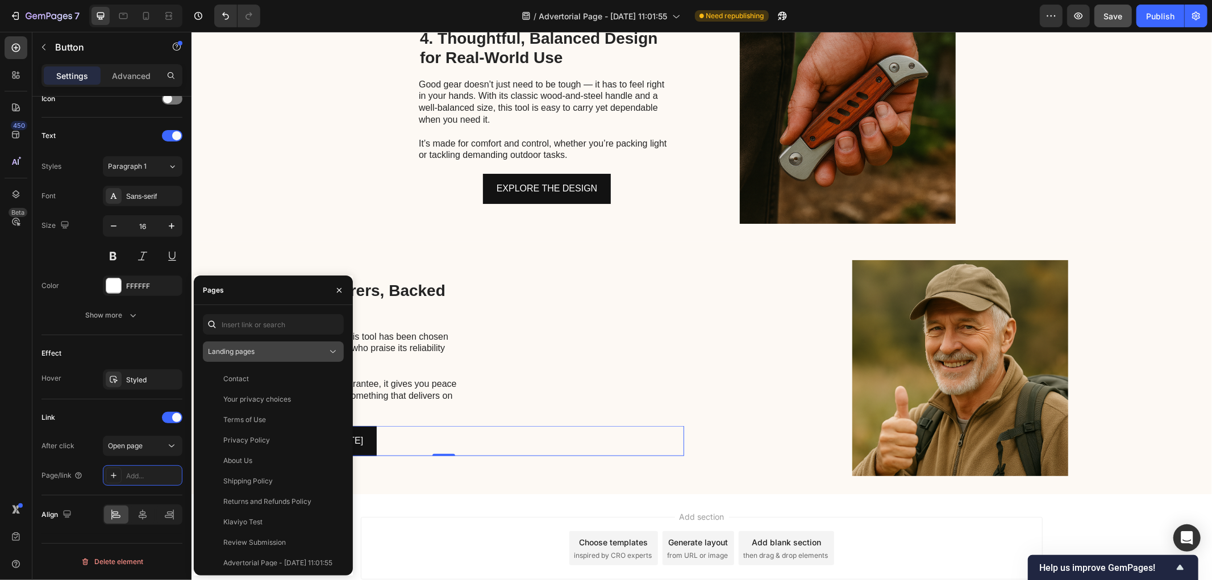
click at [250, 354] on span "Landing pages" at bounding box center [231, 351] width 47 height 9
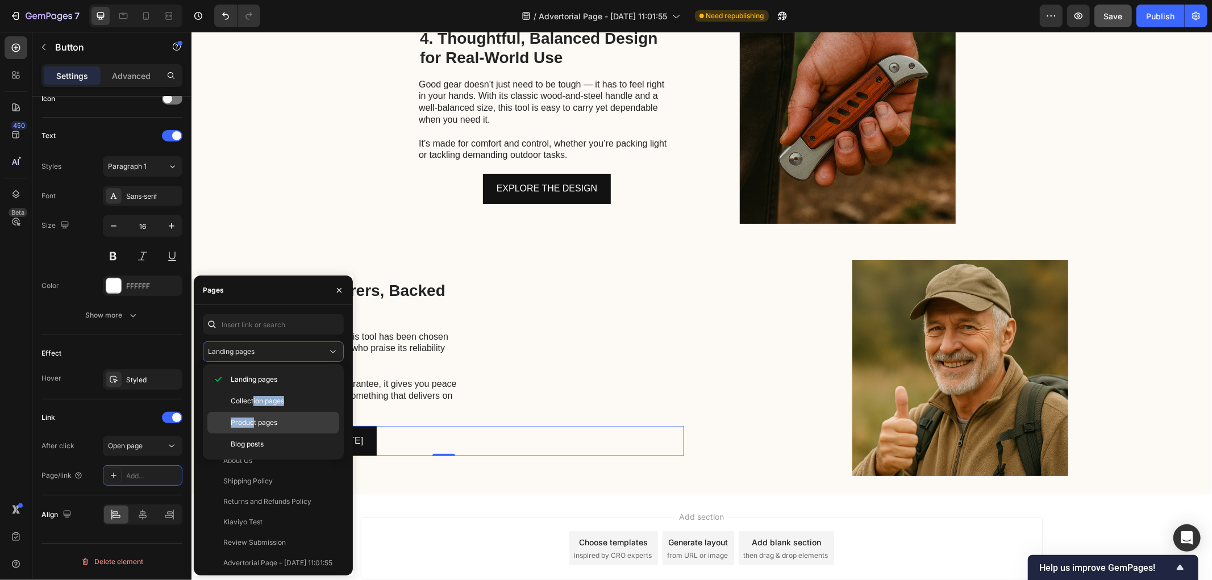
drag, startPoint x: 253, startPoint y: 404, endPoint x: 252, endPoint y: 423, distance: 18.8
click at [252, 423] on div "Landing pages Collection pages Product pages Blog posts" at bounding box center [273, 412] width 132 height 86
click at [252, 422] on span "Product pages" at bounding box center [254, 423] width 47 height 10
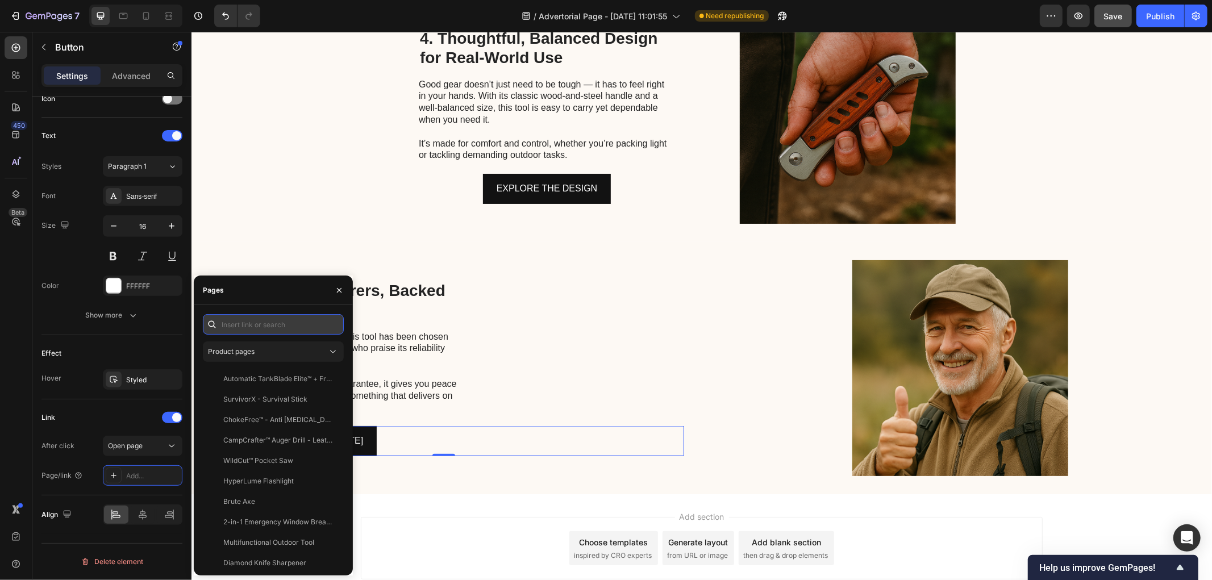
click at [252, 324] on input "text" at bounding box center [273, 324] width 141 height 20
paste input "tankb"
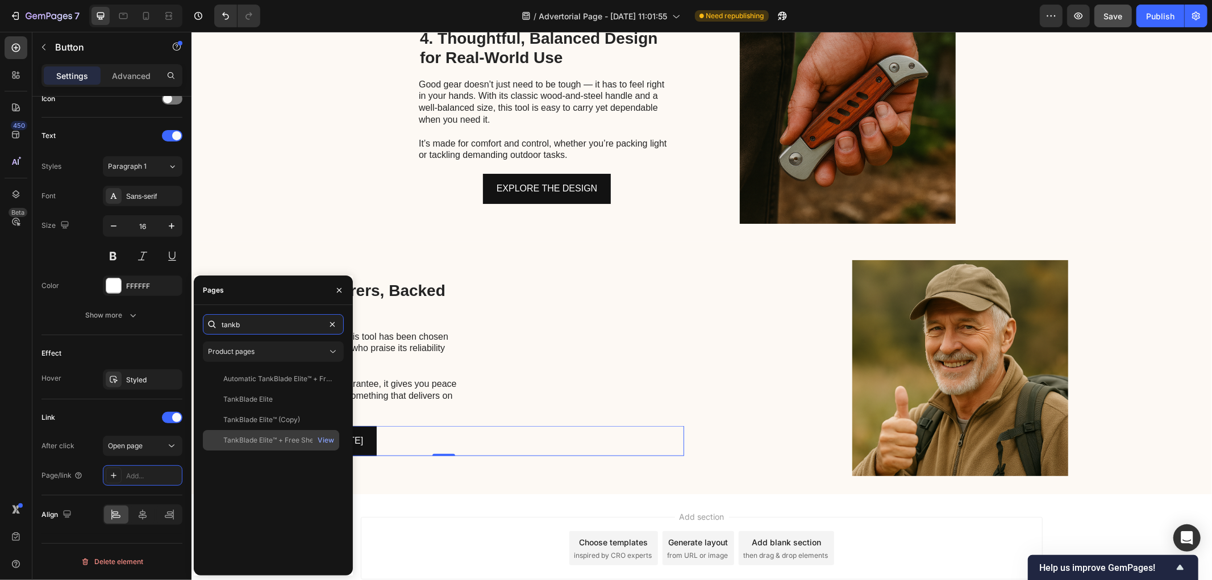
type input "tankb"
click at [281, 439] on div "TankBlade Elite™ + Free Sheath" at bounding box center [273, 440] width 101 height 10
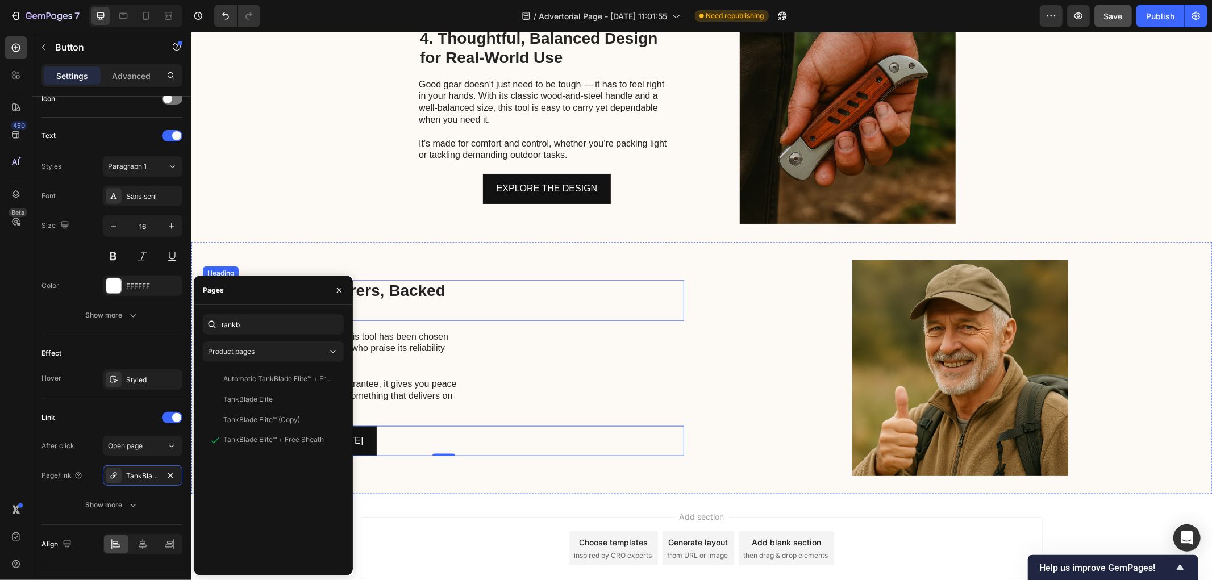
scroll to position [0, 0]
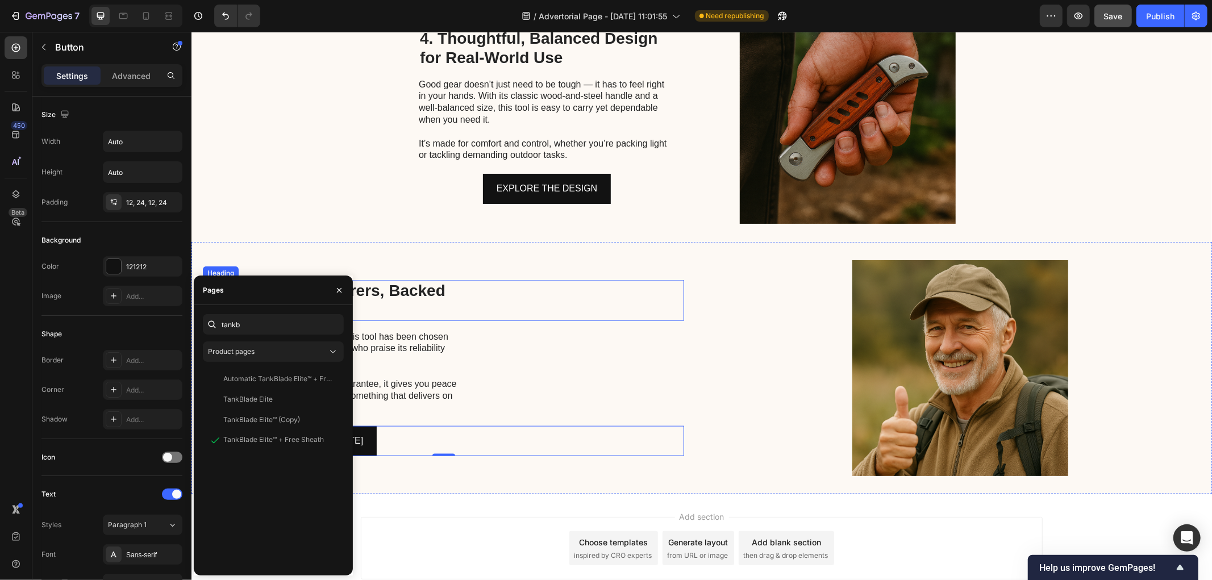
click at [603, 291] on div "5. Trusted by Explorers, Backed by Real Guarantee" at bounding box center [442, 300] width 481 height 40
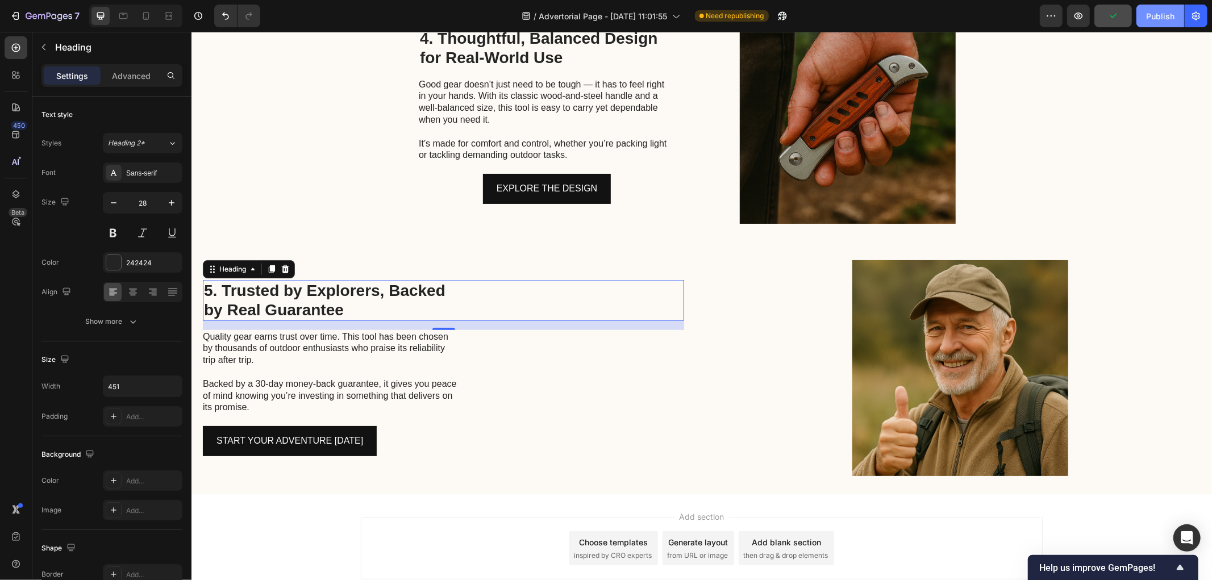
click at [1154, 19] on div "Publish" at bounding box center [1160, 16] width 28 height 12
click at [150, 18] on icon at bounding box center [145, 15] width 11 height 11
type input "20"
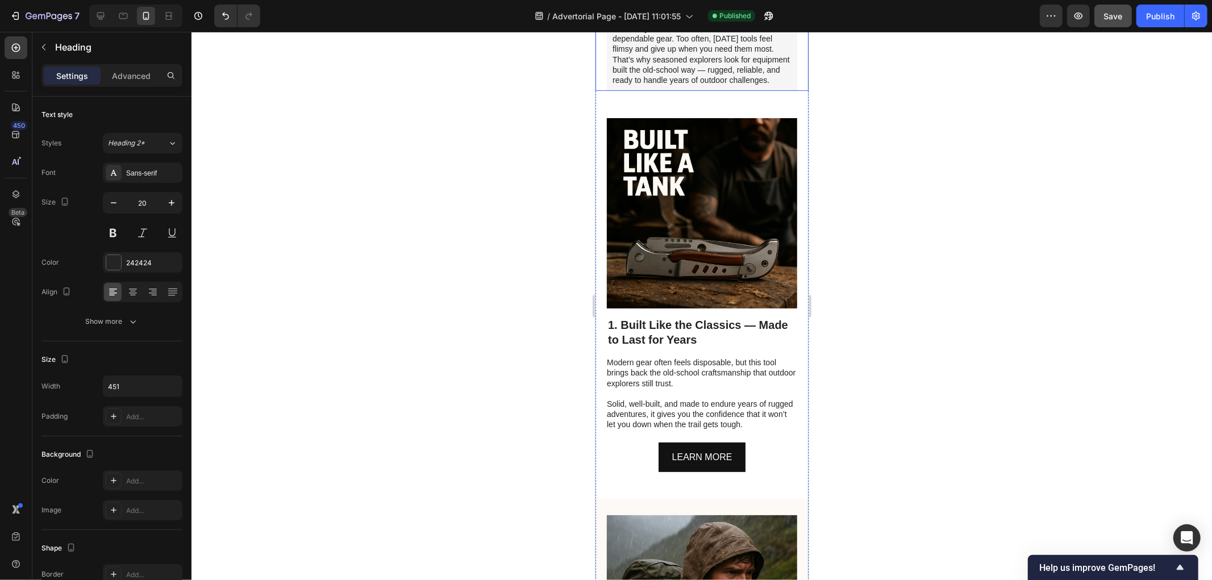
scroll to position [294, 0]
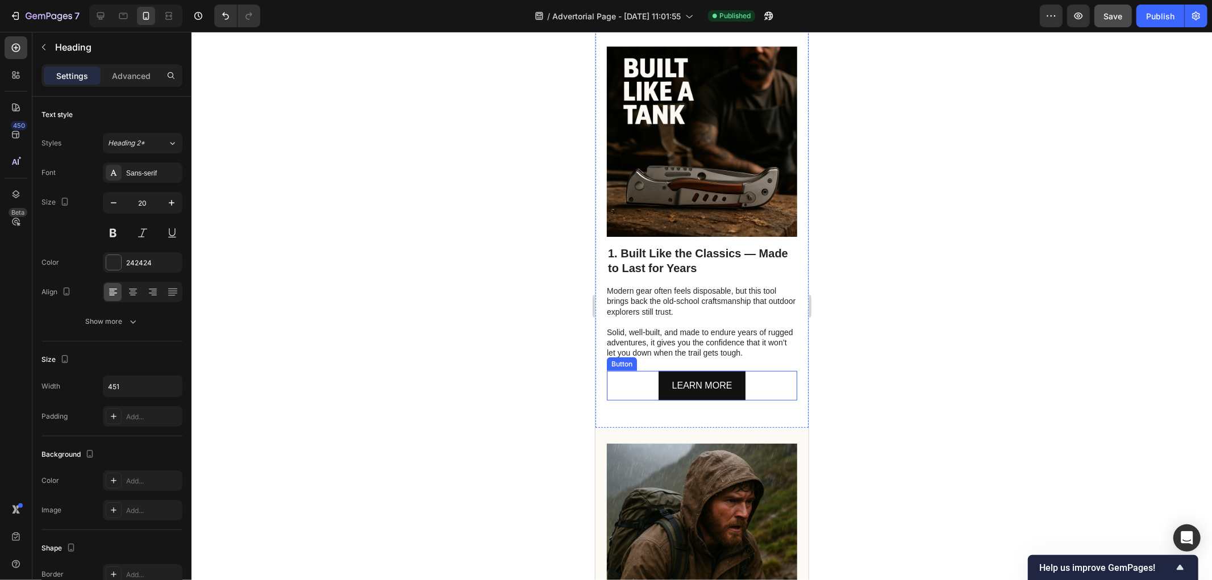
click at [756, 401] on div "LEARN MORE Button" at bounding box center [701, 385] width 190 height 30
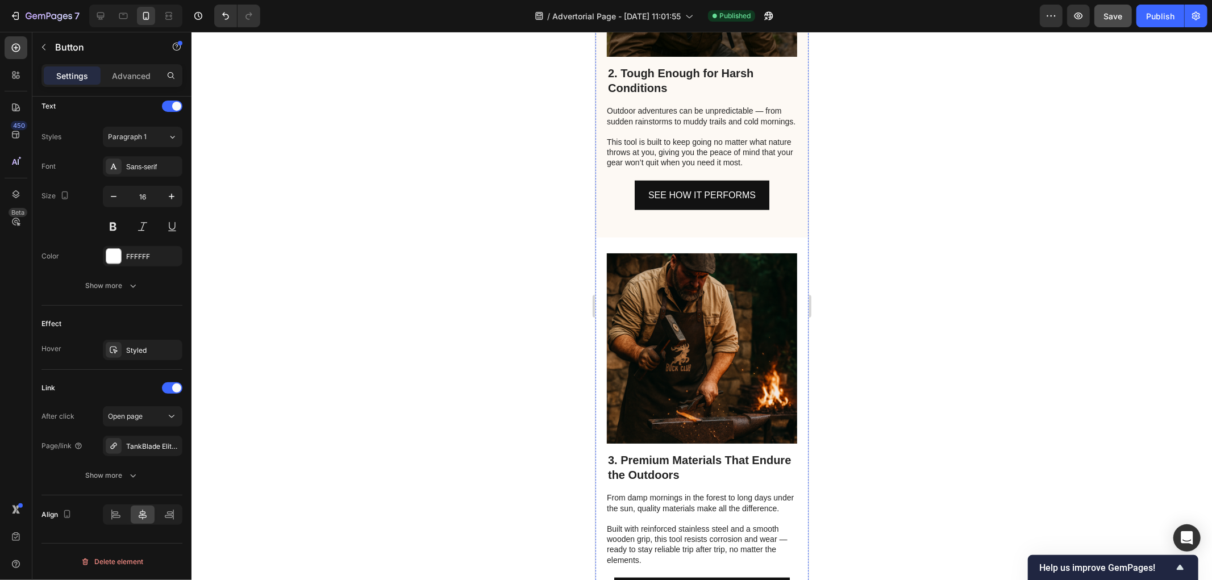
scroll to position [883, 0]
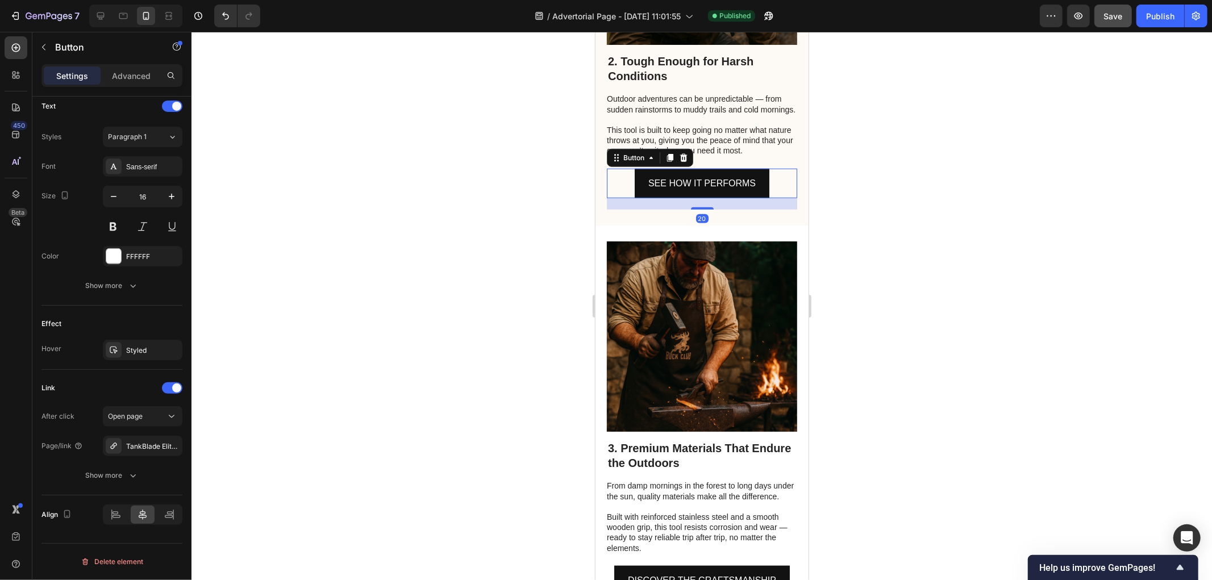
click at [776, 198] on div "SEE HOW IT PERFORMS Button 20" at bounding box center [701, 183] width 190 height 30
